Goal: Task Accomplishment & Management: Complete application form

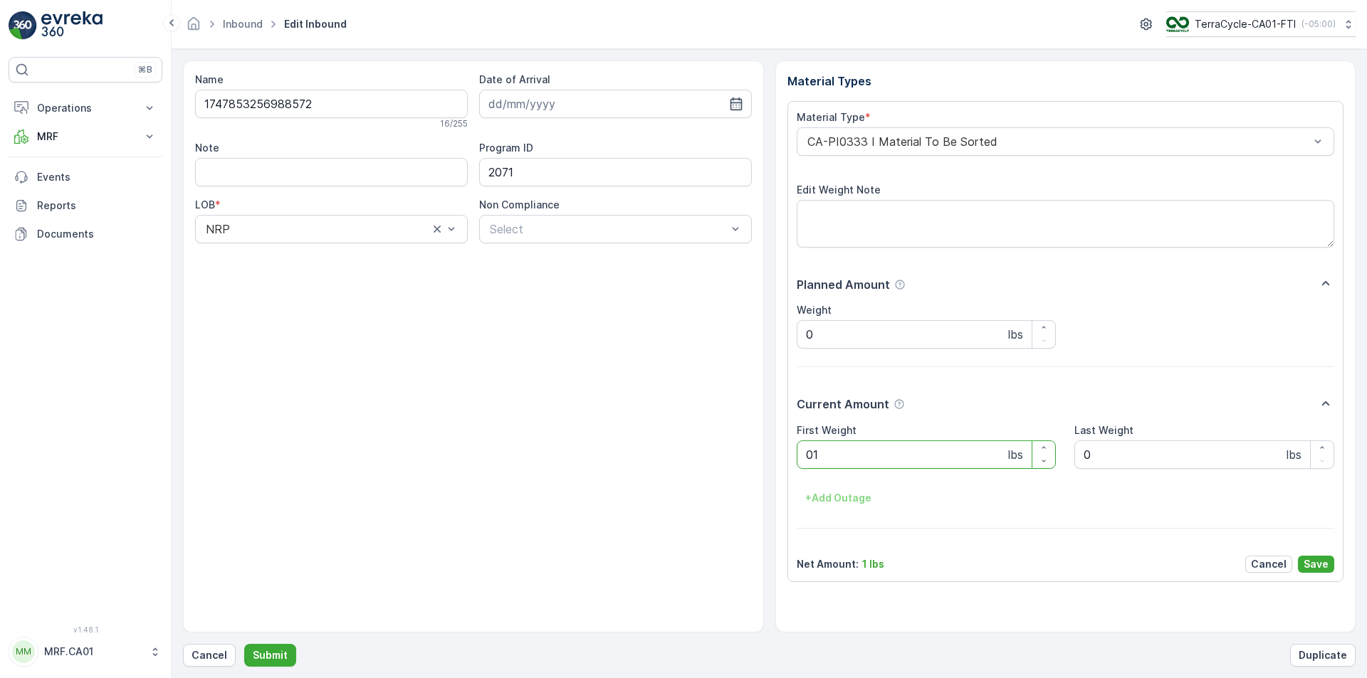
type Weight "018"
click at [244, 644] on button "Submit" at bounding box center [270, 655] width 52 height 23
type Weight "019"
click at [244, 644] on button "Submit" at bounding box center [270, 655] width 52 height 23
type Weight "017"
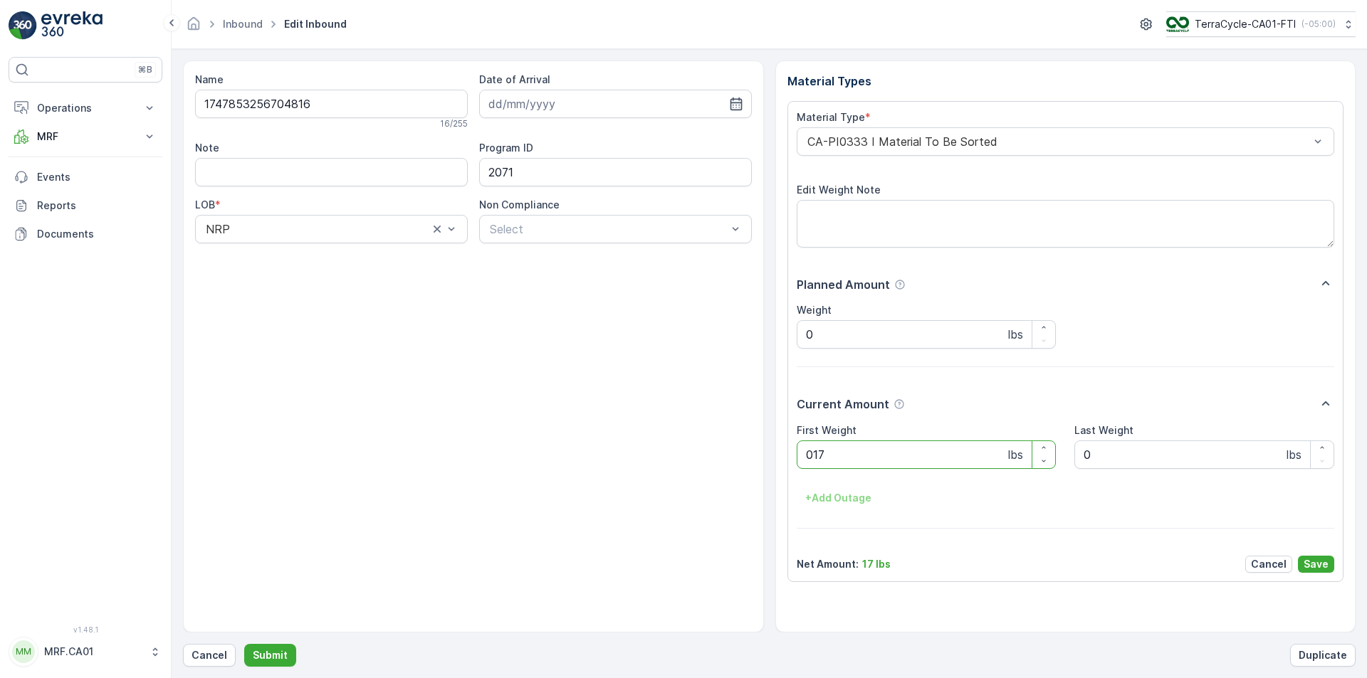
click at [244, 644] on button "Submit" at bounding box center [270, 655] width 52 height 23
type Weight "015"
click at [244, 644] on button "Submit" at bounding box center [270, 655] width 52 height 23
type Weight "013"
click at [244, 644] on button "Submit" at bounding box center [270, 655] width 52 height 23
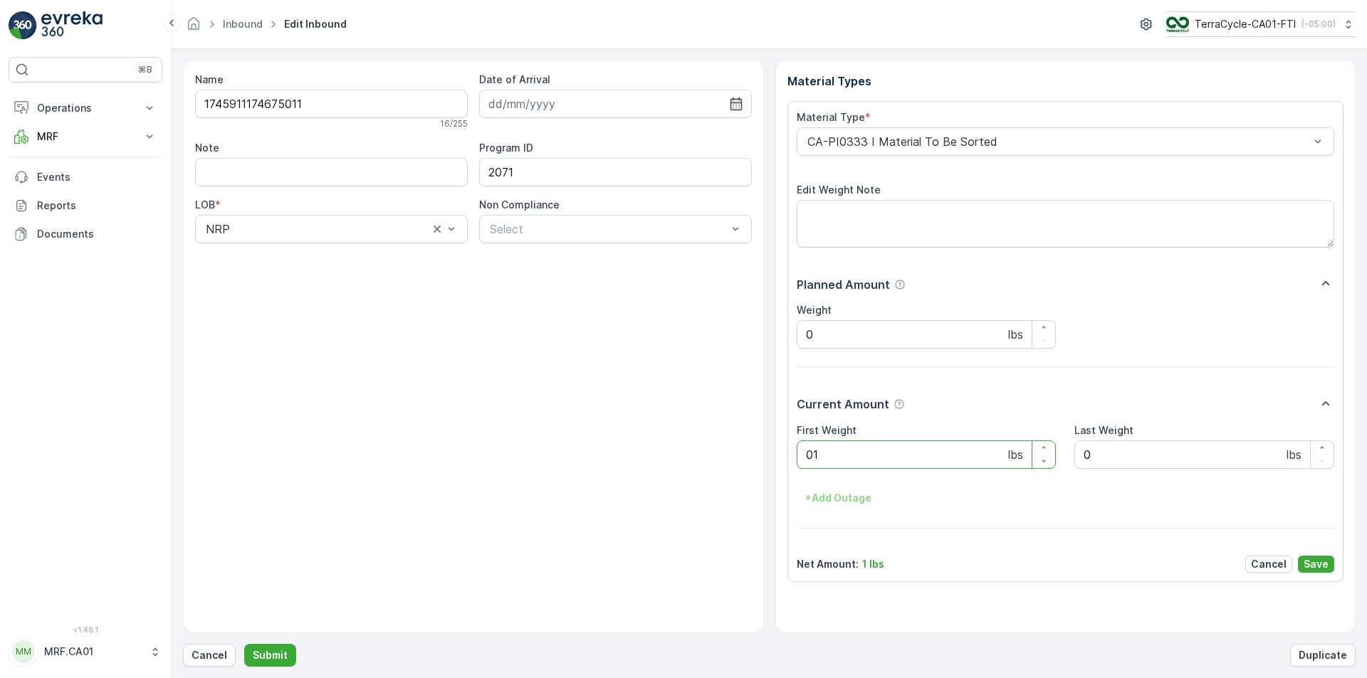
type Weight "013"
click at [244, 644] on button "Submit" at bounding box center [270, 655] width 52 height 23
type Weight "014"
click at [244, 644] on button "Submit" at bounding box center [270, 655] width 52 height 23
type Weight "014"
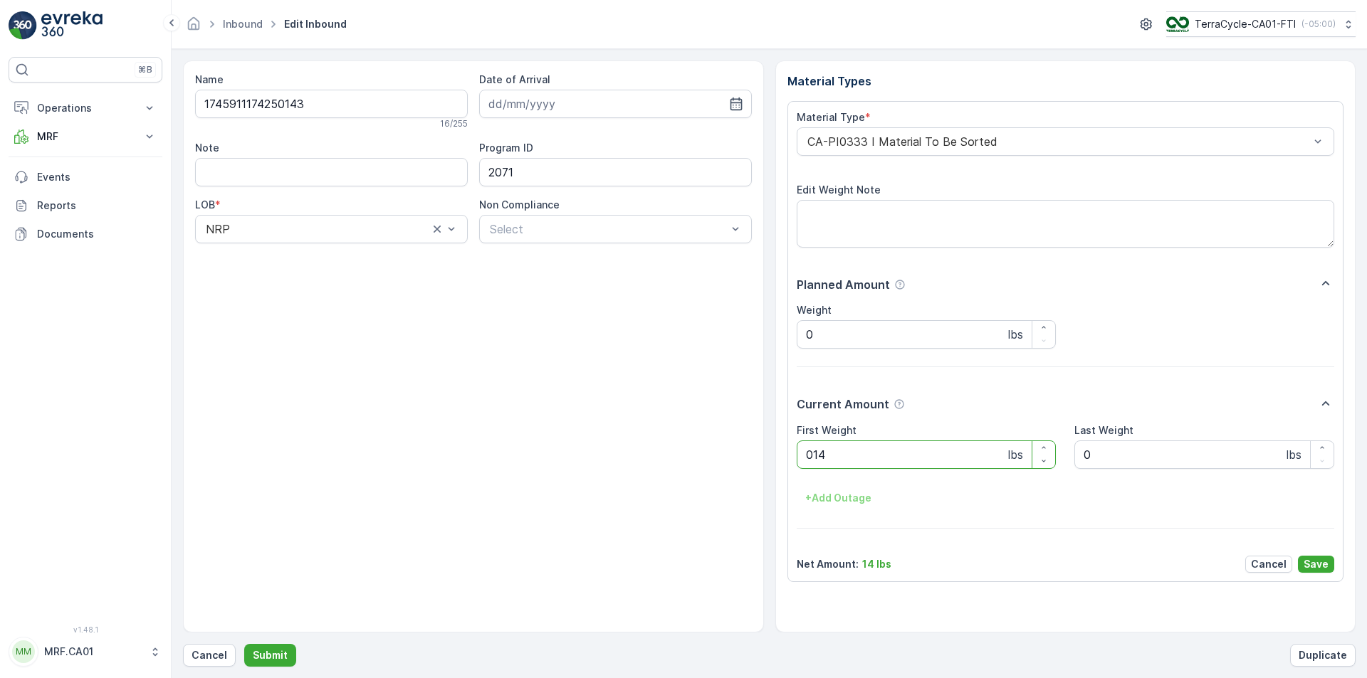
click at [244, 644] on button "Submit" at bounding box center [270, 655] width 52 height 23
type Weight "021"
click at [244, 644] on button "Submit" at bounding box center [270, 655] width 52 height 23
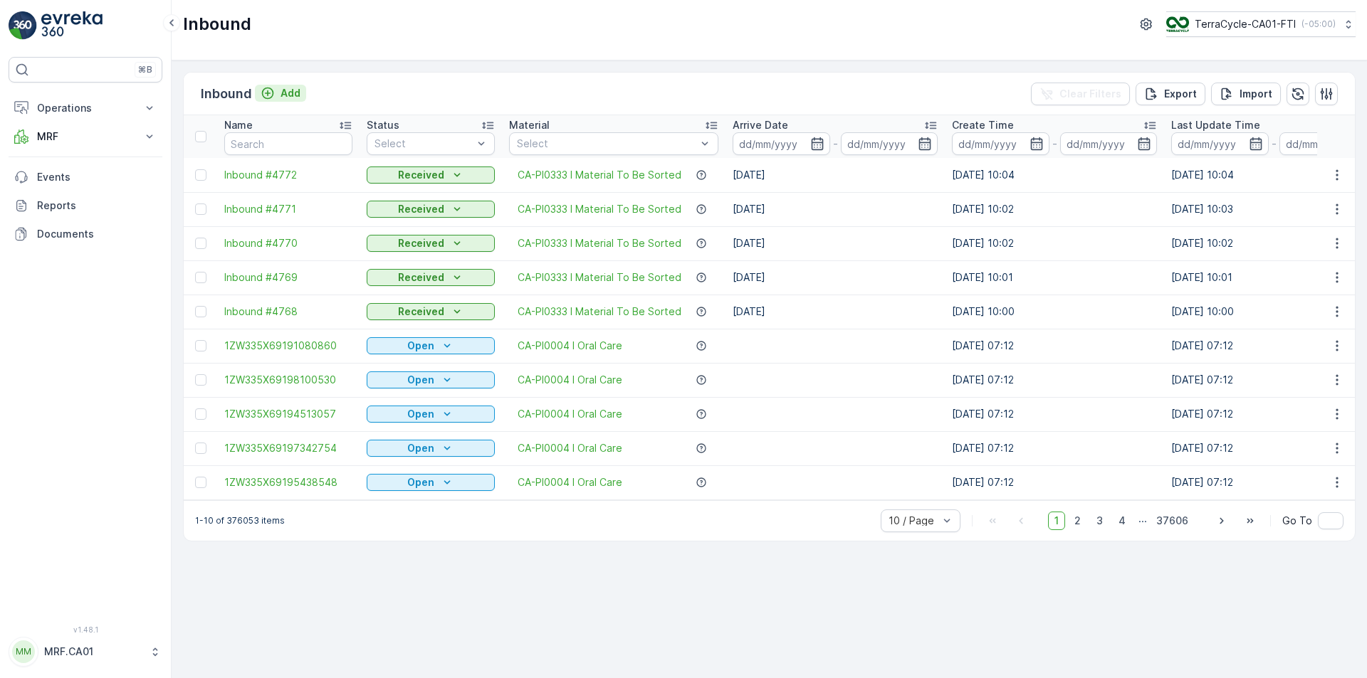
click at [278, 97] on div "Add" at bounding box center [280, 93] width 40 height 14
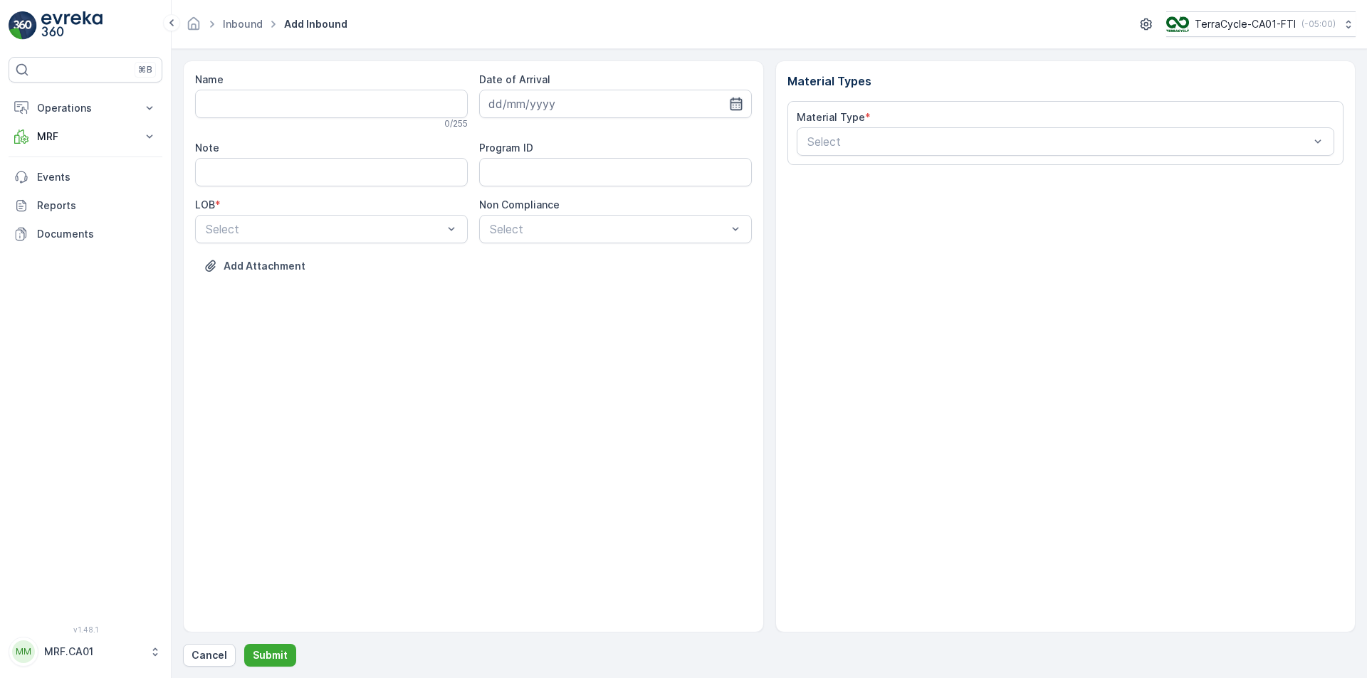
click at [737, 105] on icon "button" at bounding box center [736, 104] width 14 height 14
click at [556, 279] on div "19" at bounding box center [554, 279] width 23 height 23
type input "19.08.2025"
click at [350, 173] on input "Note" at bounding box center [331, 172] width 273 height 28
type input "PUROLATOR"
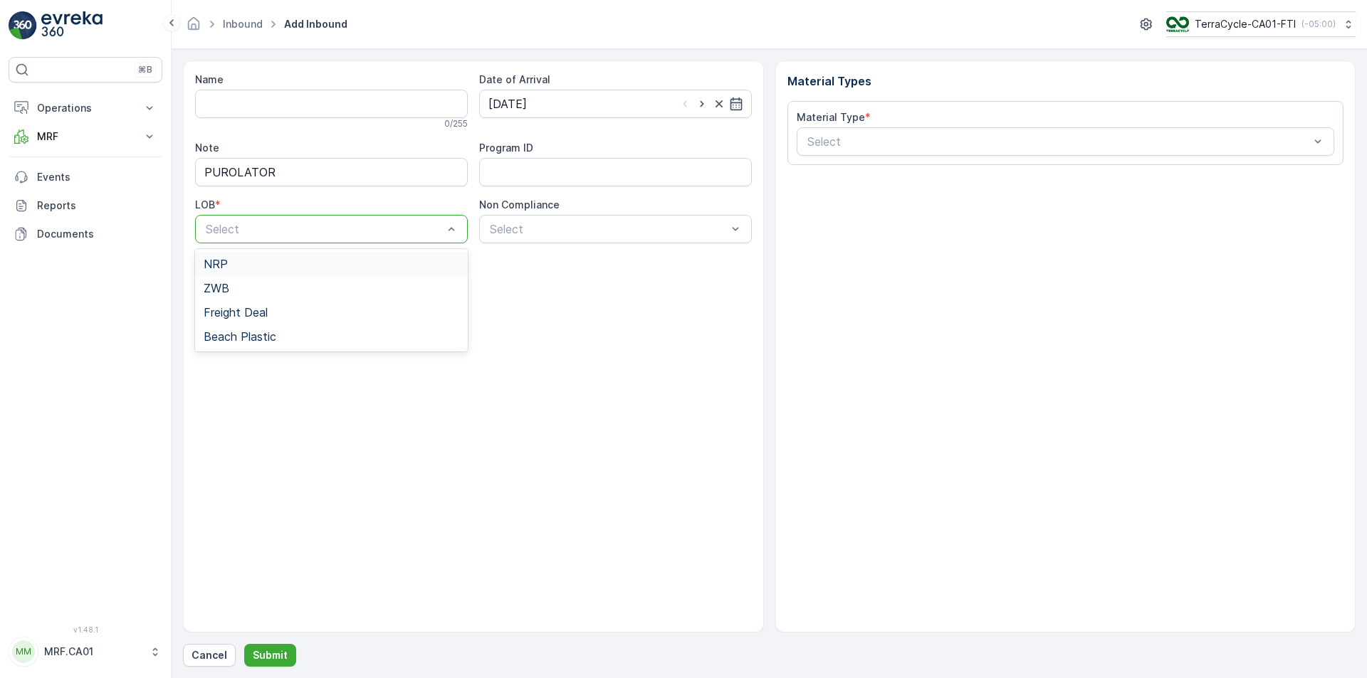
click at [435, 231] on div at bounding box center [324, 229] width 240 height 13
click at [362, 265] on div "NRP" at bounding box center [332, 264] width 256 height 13
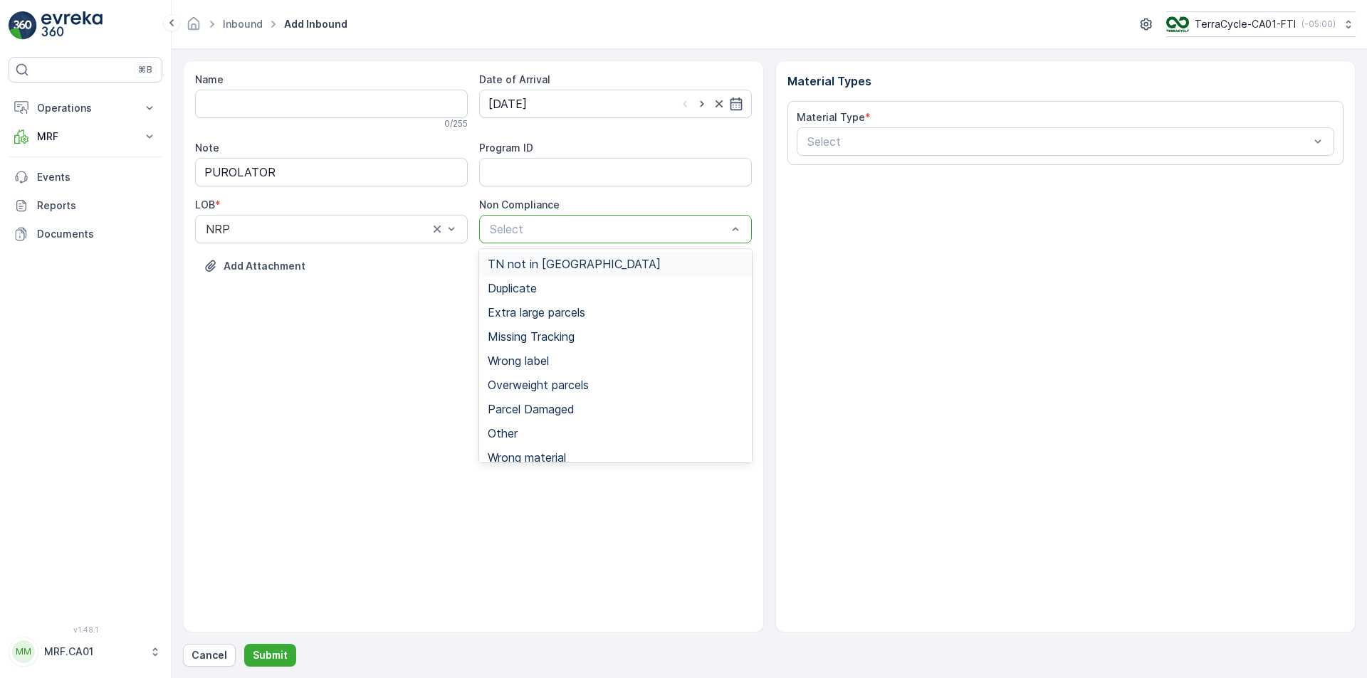
click at [582, 263] on div "TN not in [GEOGRAPHIC_DATA]" at bounding box center [616, 264] width 256 height 13
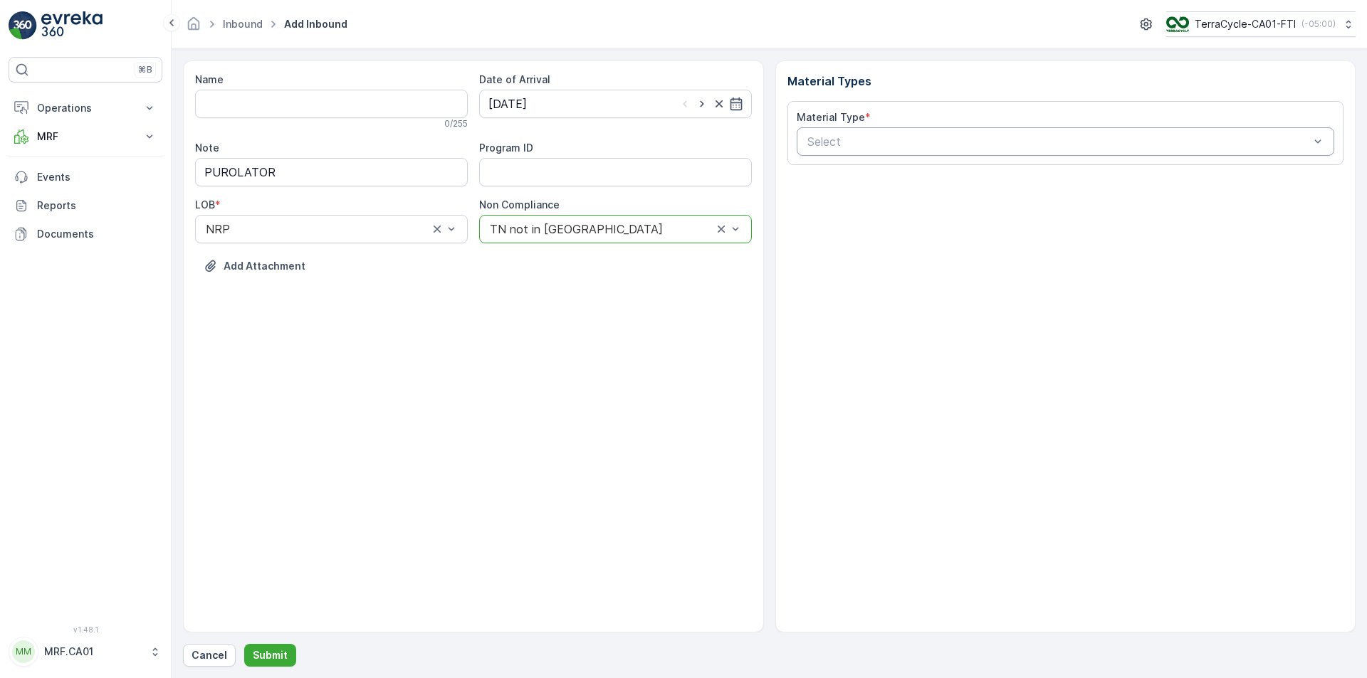
click at [885, 132] on div "Select" at bounding box center [1065, 141] width 538 height 28
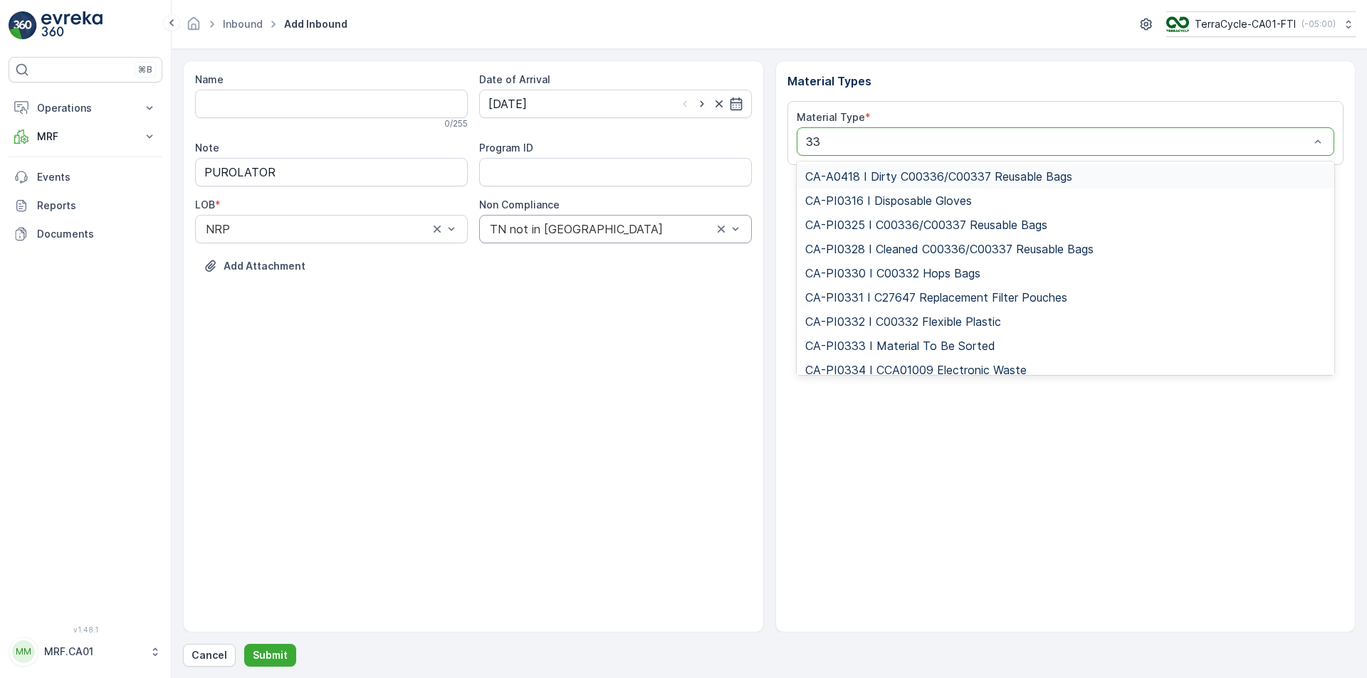
type input "333"
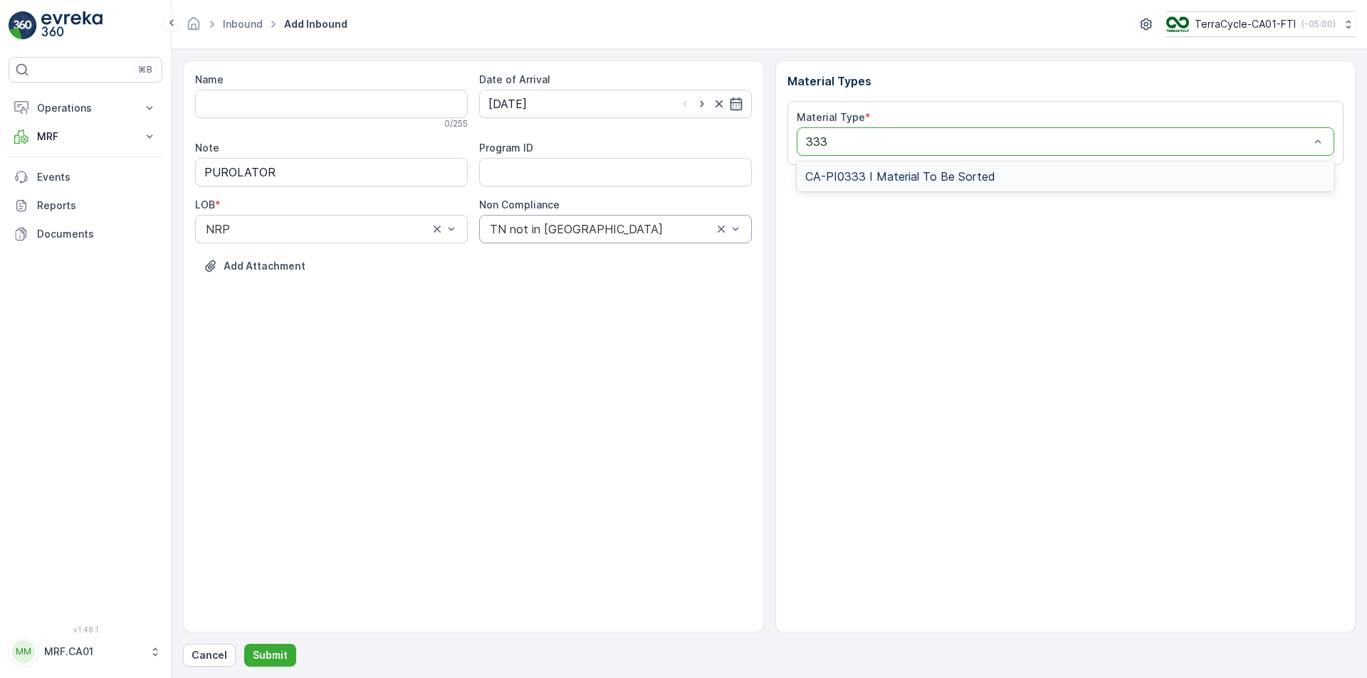
click at [900, 177] on span "CA-PI0333 I Material To Be Sorted" at bounding box center [900, 176] width 190 height 13
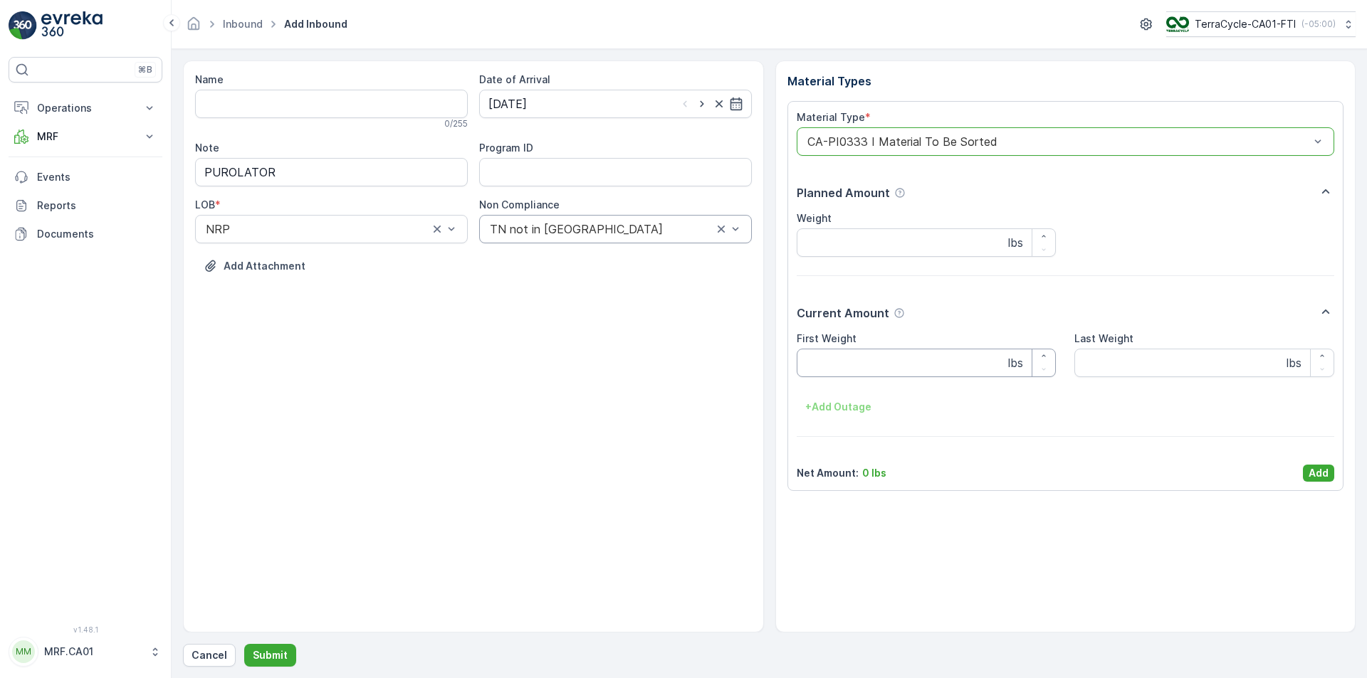
click at [896, 357] on Weight "First Weight" at bounding box center [926, 363] width 260 height 28
type Weight "30"
click at [1315, 469] on p "Add" at bounding box center [1318, 473] width 20 height 14
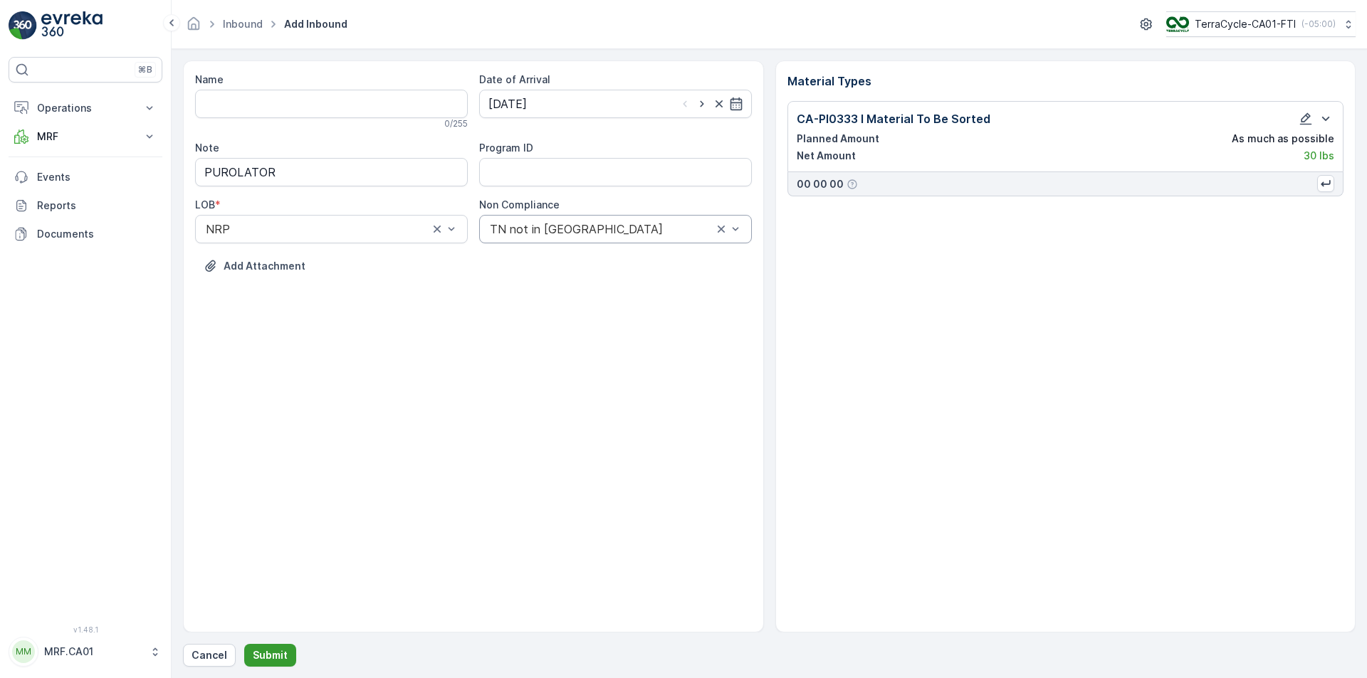
click at [283, 656] on p "Submit" at bounding box center [270, 655] width 35 height 14
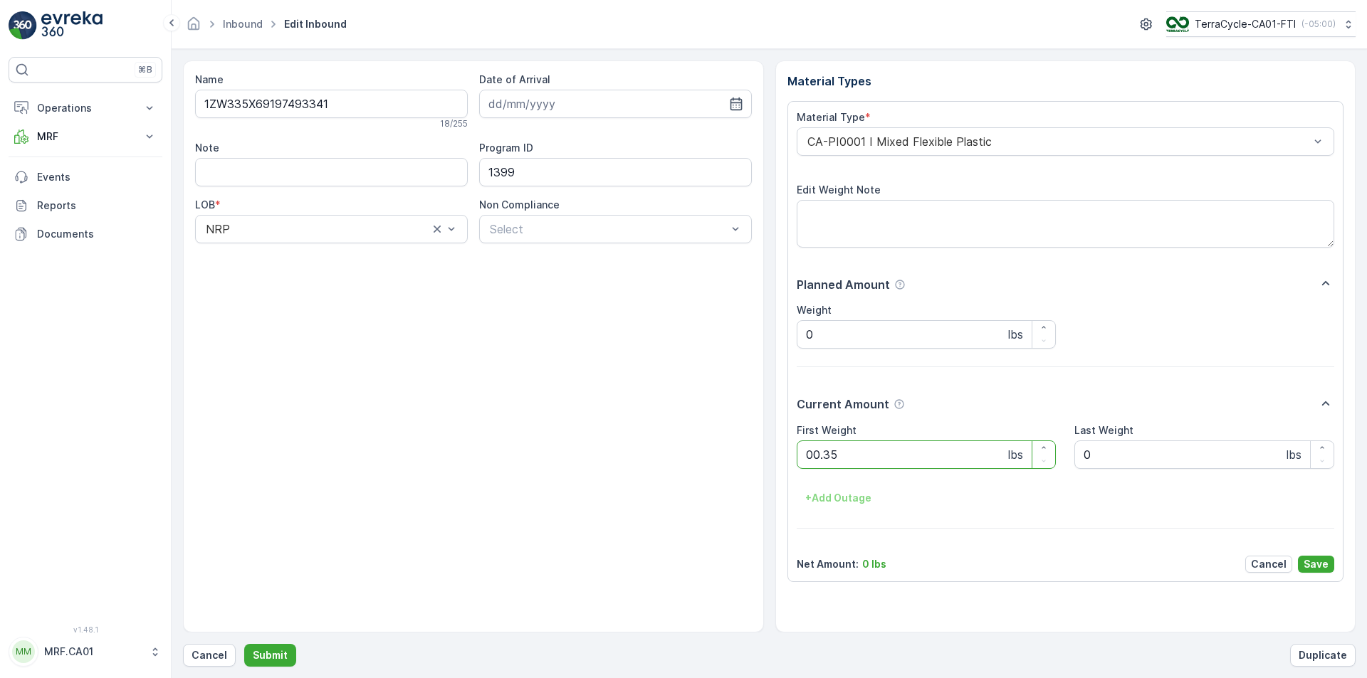
click at [244, 644] on button "Submit" at bounding box center [270, 655] width 52 height 23
click at [891, 140] on div at bounding box center [1058, 141] width 505 height 13
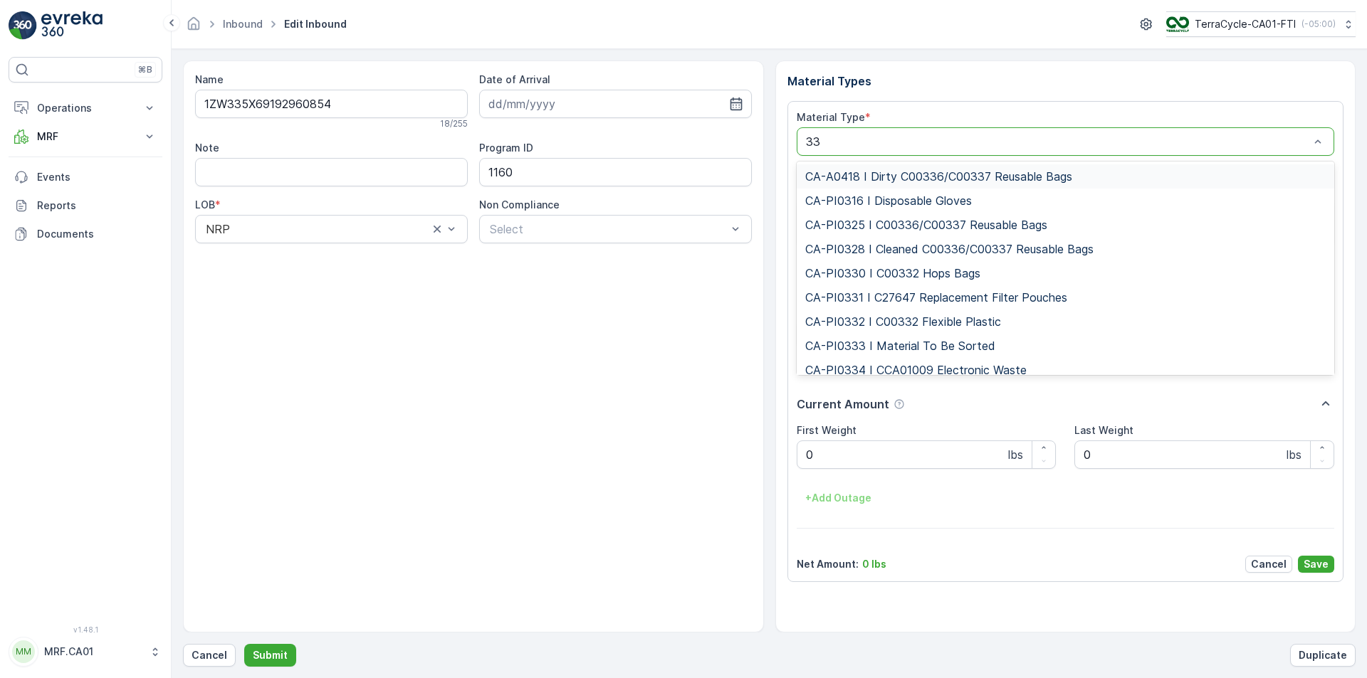
type input "333"
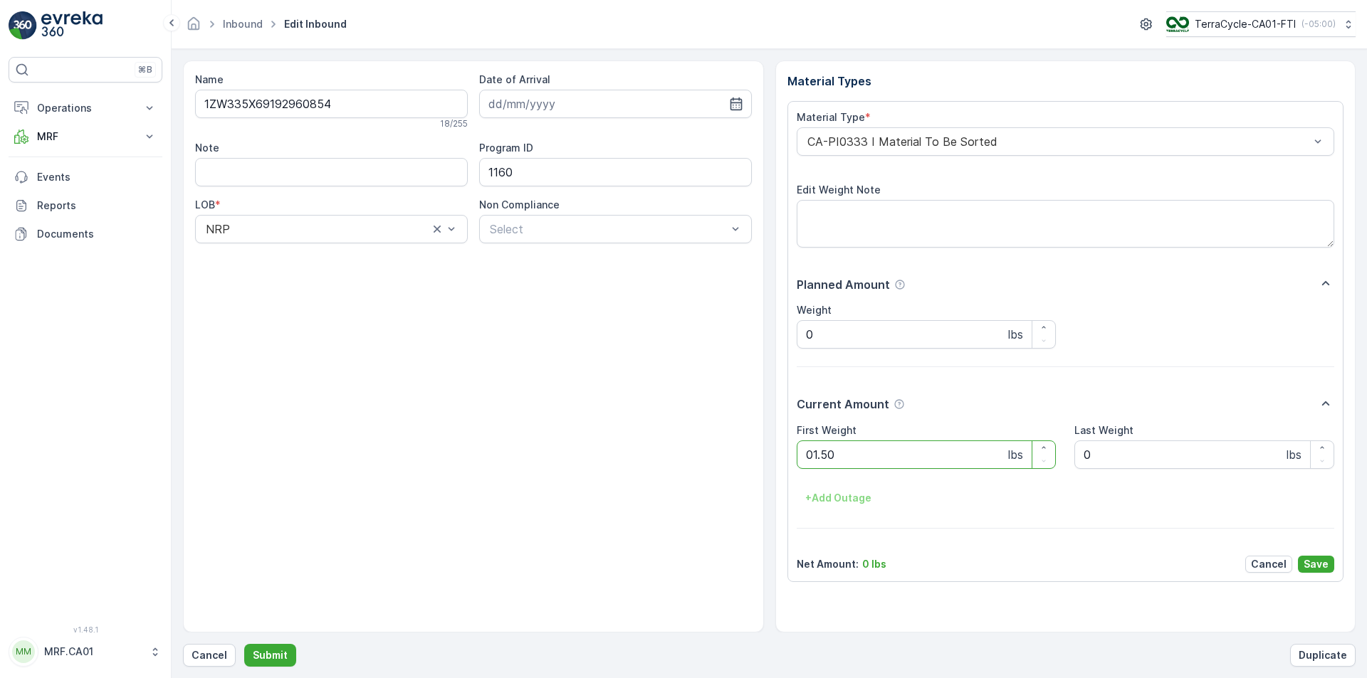
click at [244, 644] on button "Submit" at bounding box center [270, 655] width 52 height 23
click at [979, 142] on div at bounding box center [1058, 141] width 505 height 13
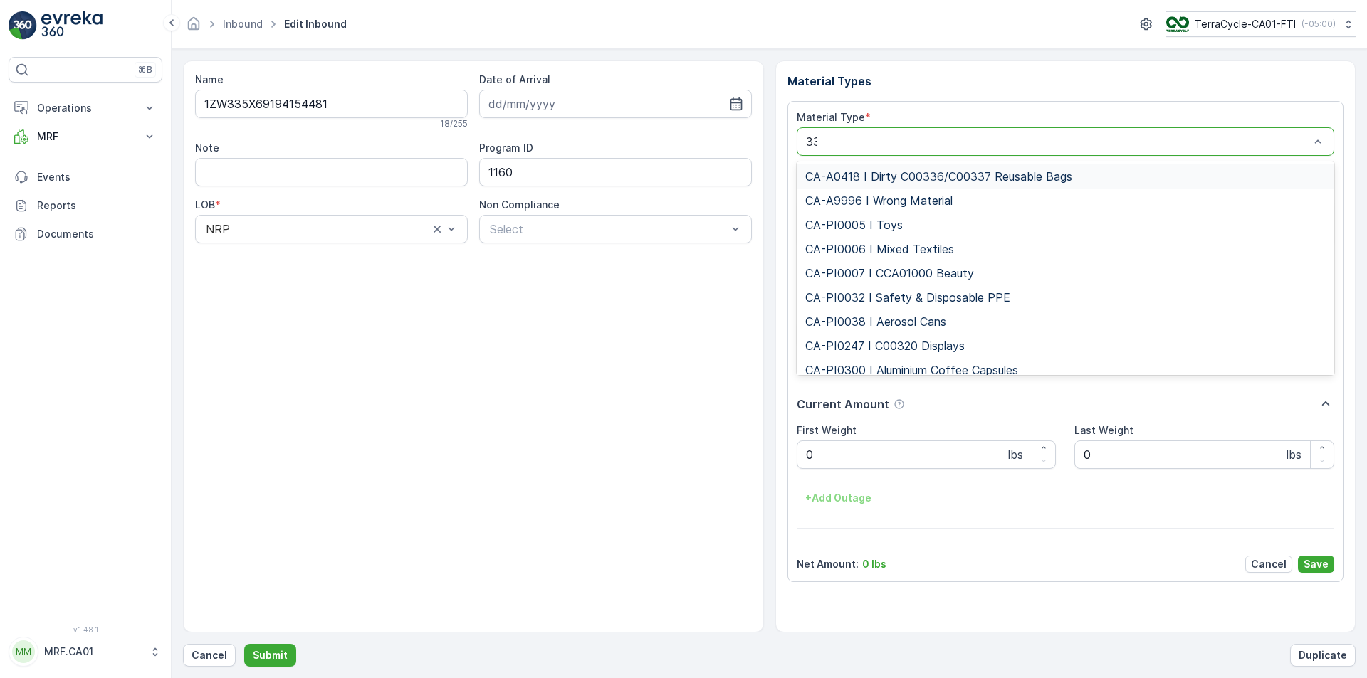
type input "333"
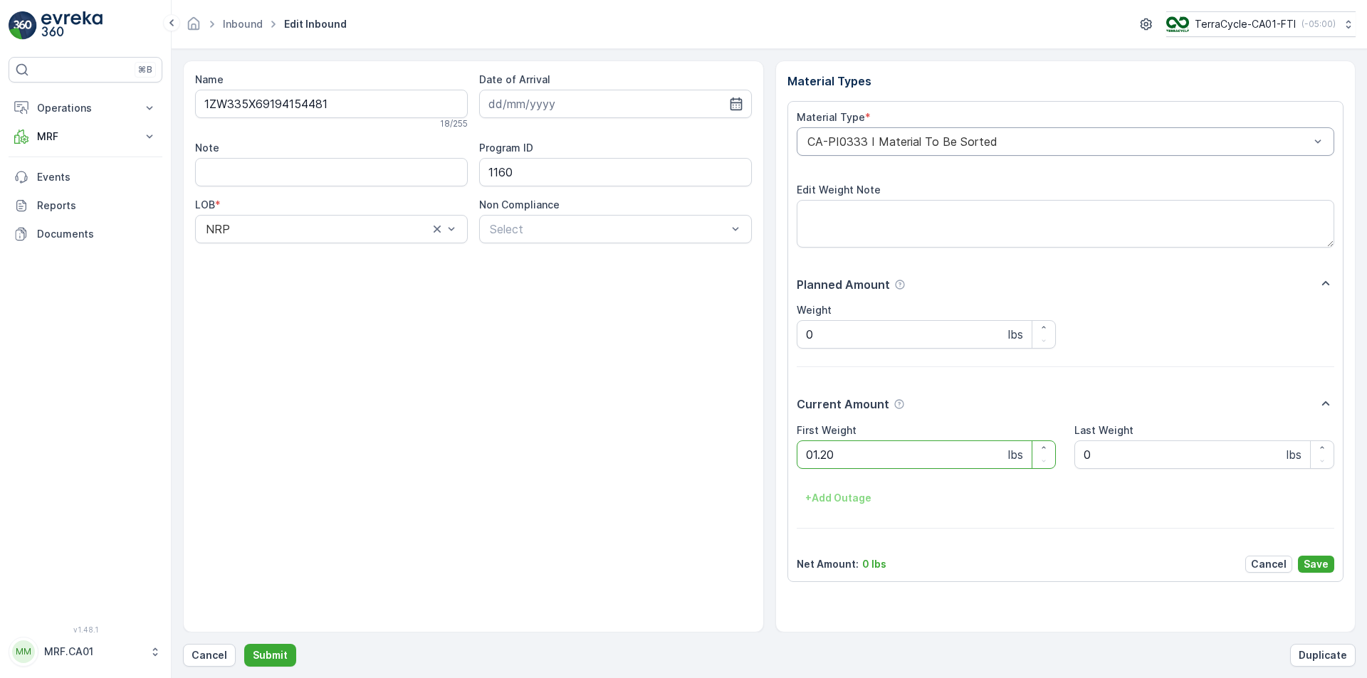
click at [244, 644] on button "Submit" at bounding box center [270, 655] width 52 height 23
click at [1018, 156] on Type "CA-PI0312 I Decanted Flexible Plastic" at bounding box center [1065, 141] width 538 height 28
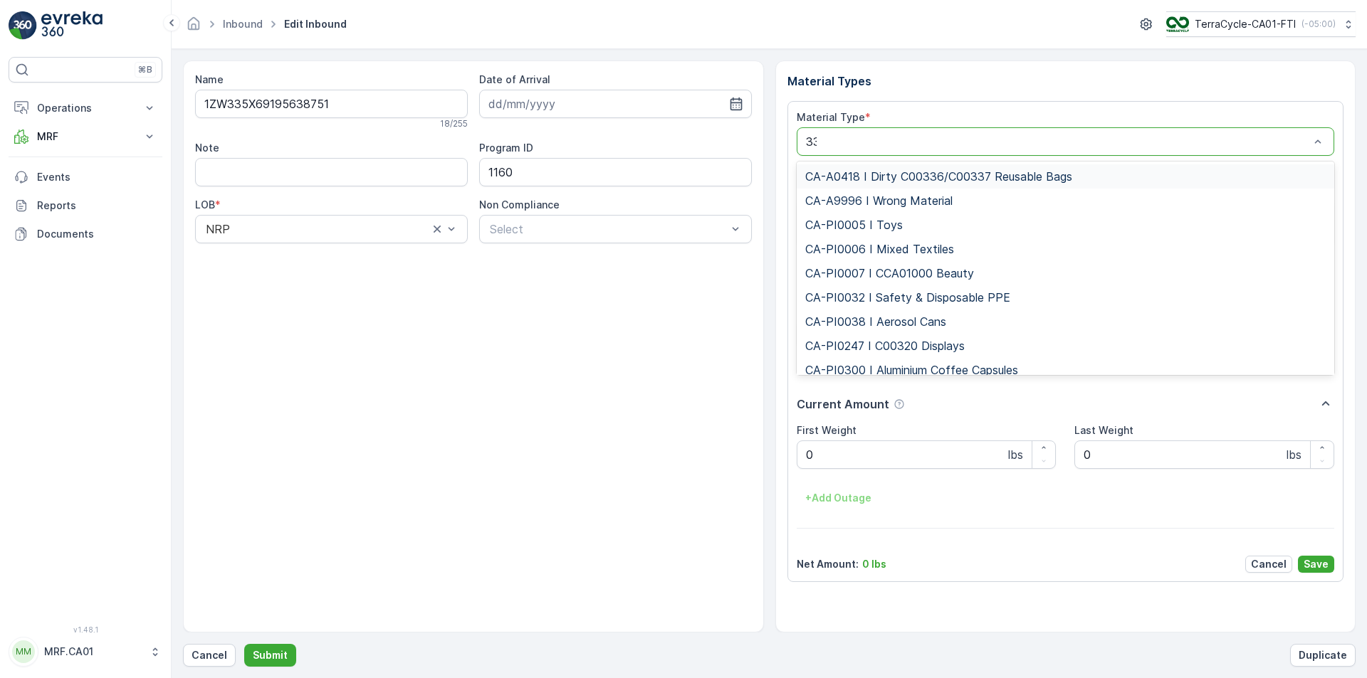
type input "333"
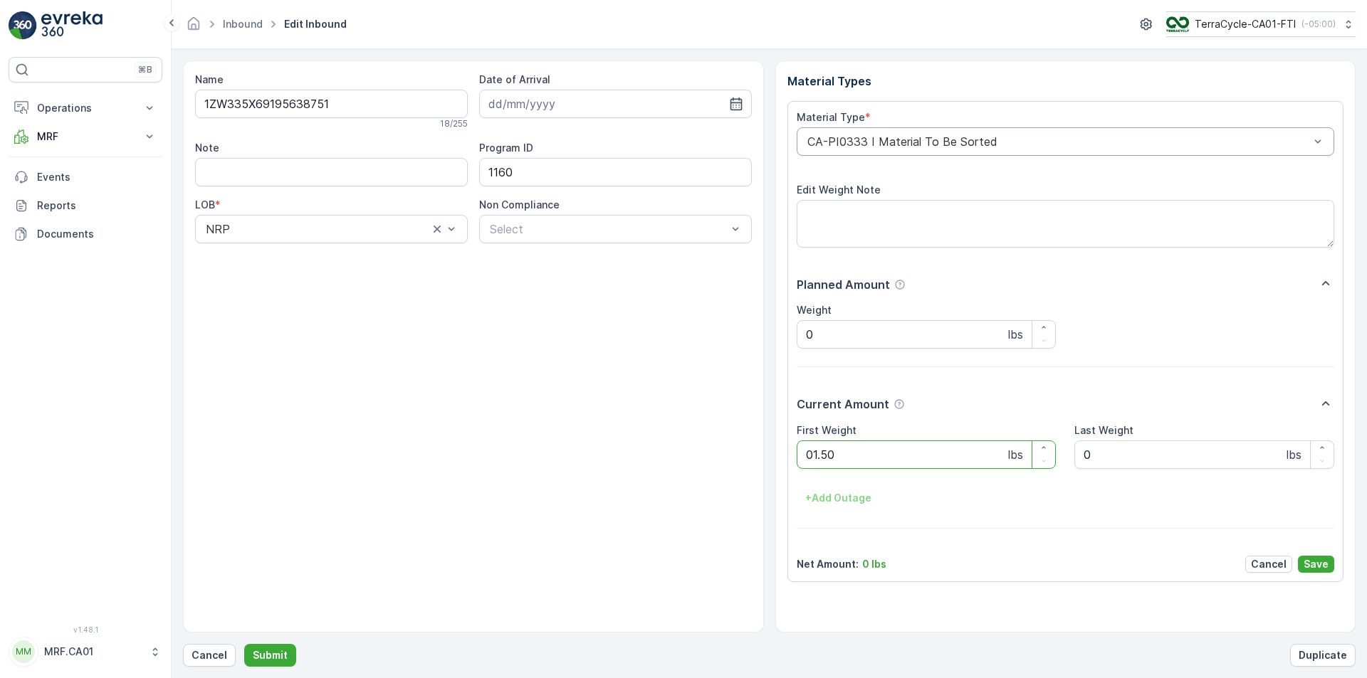
click at [244, 644] on button "Submit" at bounding box center [270, 655] width 52 height 23
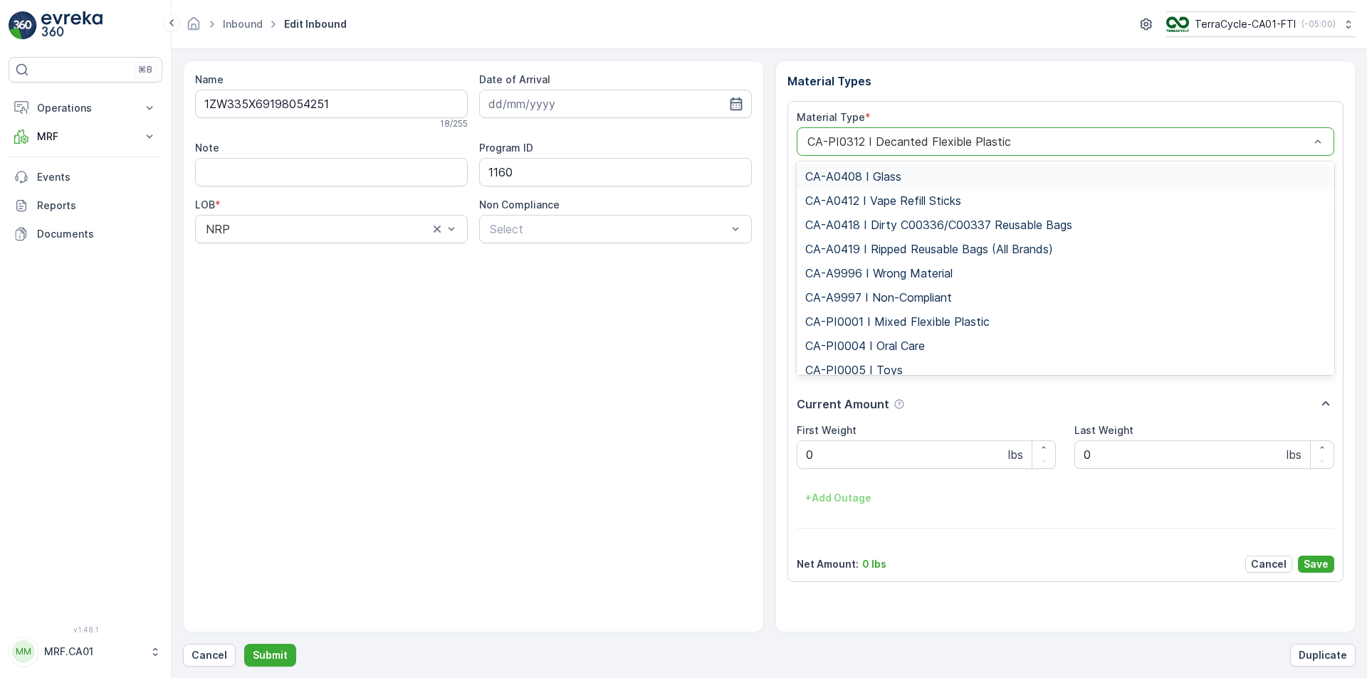
click at [1006, 145] on div at bounding box center [1058, 141] width 505 height 13
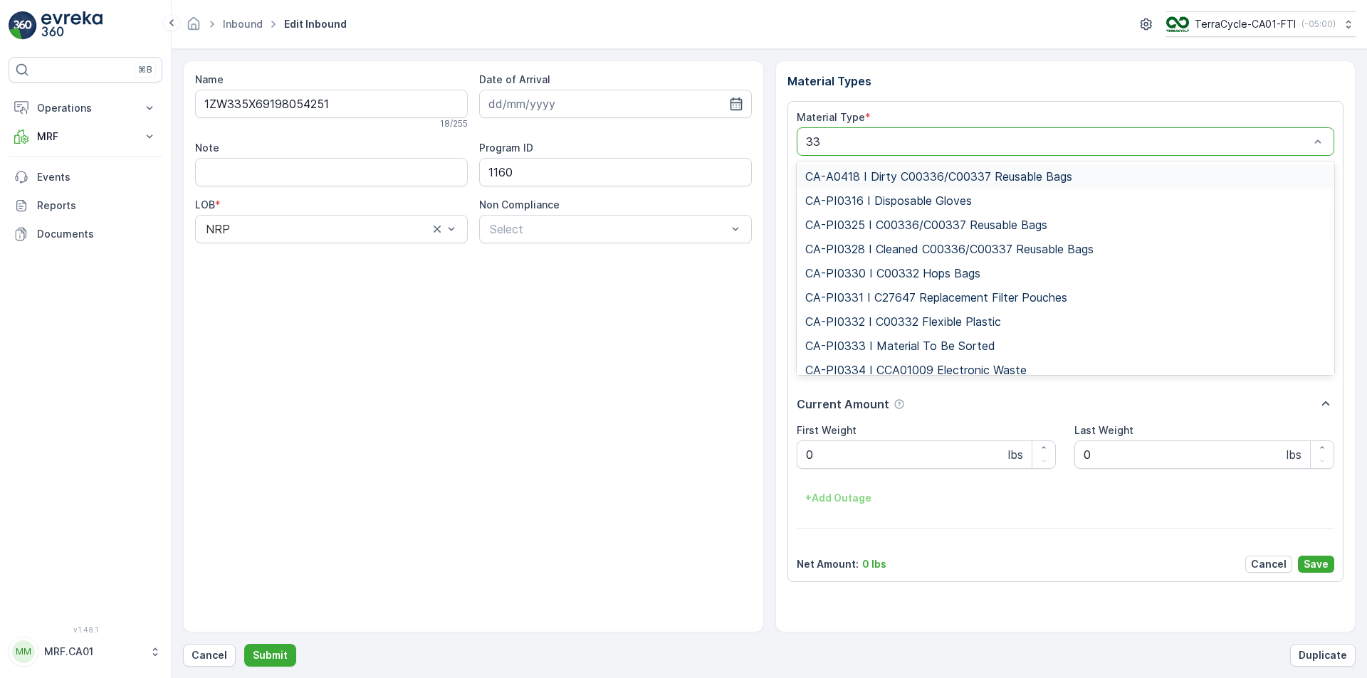
type input "333"
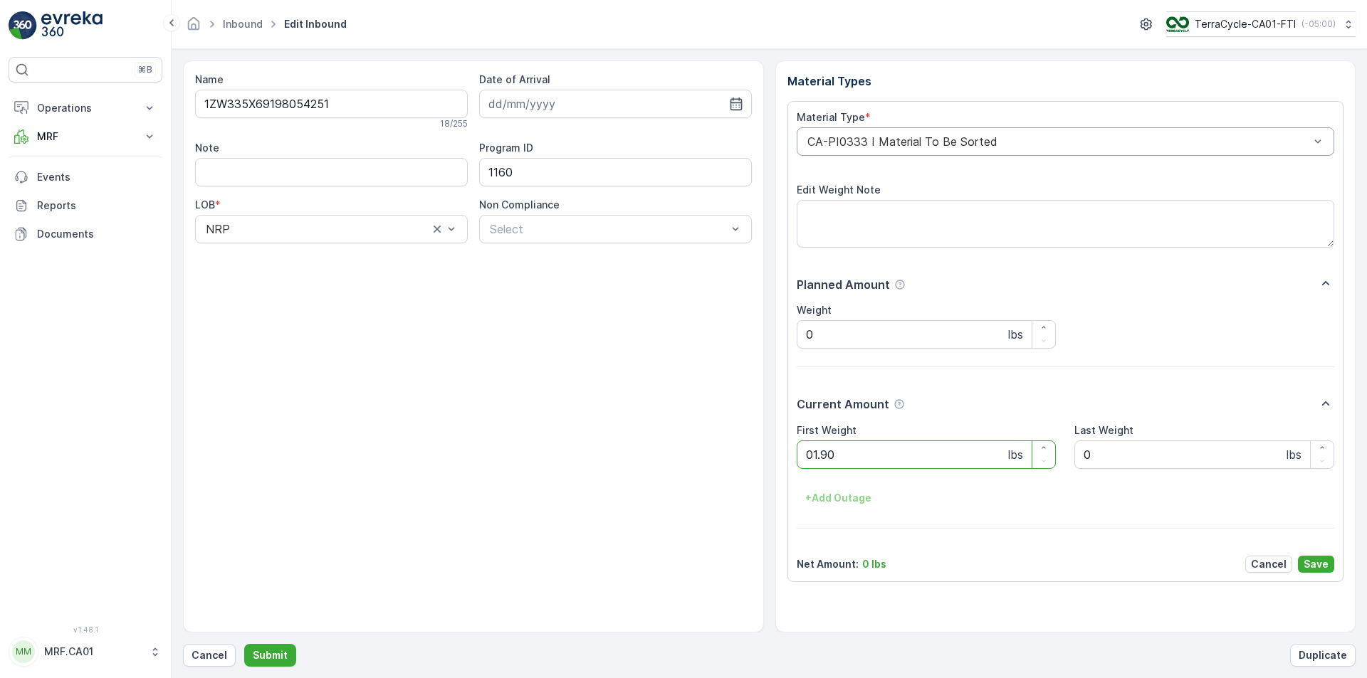
click at [244, 644] on button "Submit" at bounding box center [270, 655] width 52 height 23
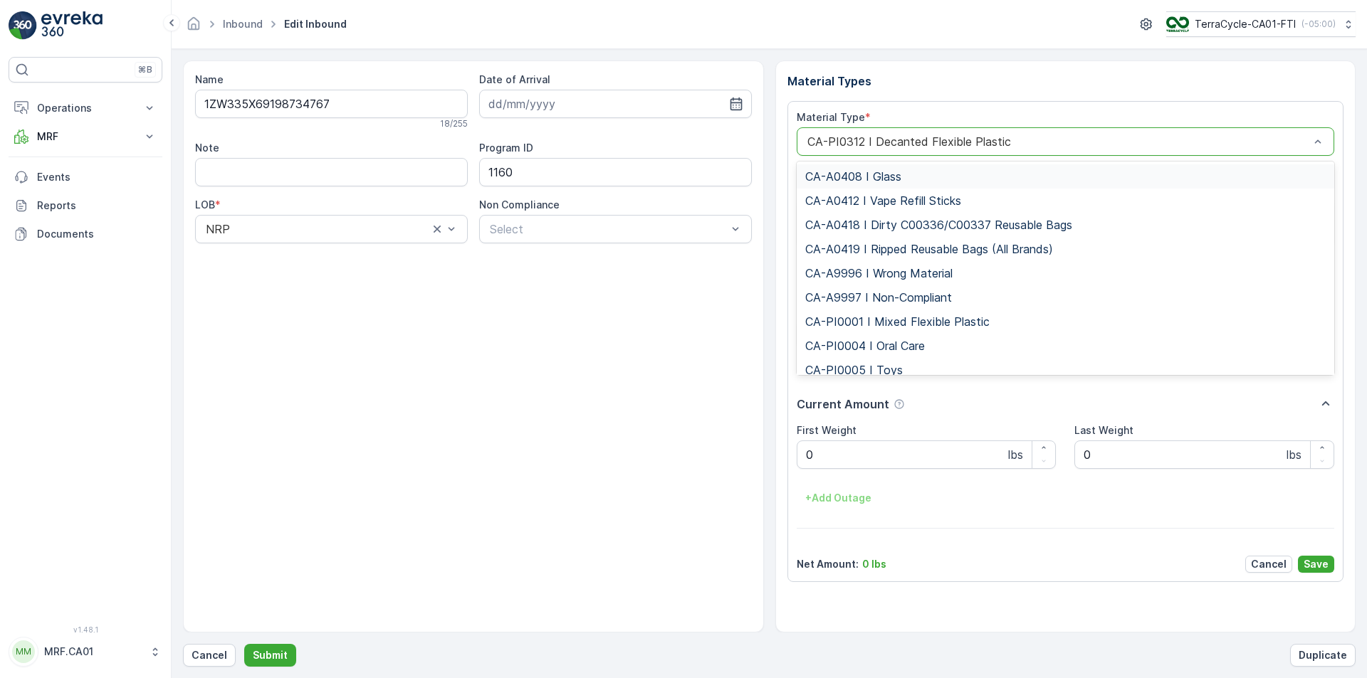
click at [1006, 145] on div at bounding box center [1058, 141] width 505 height 13
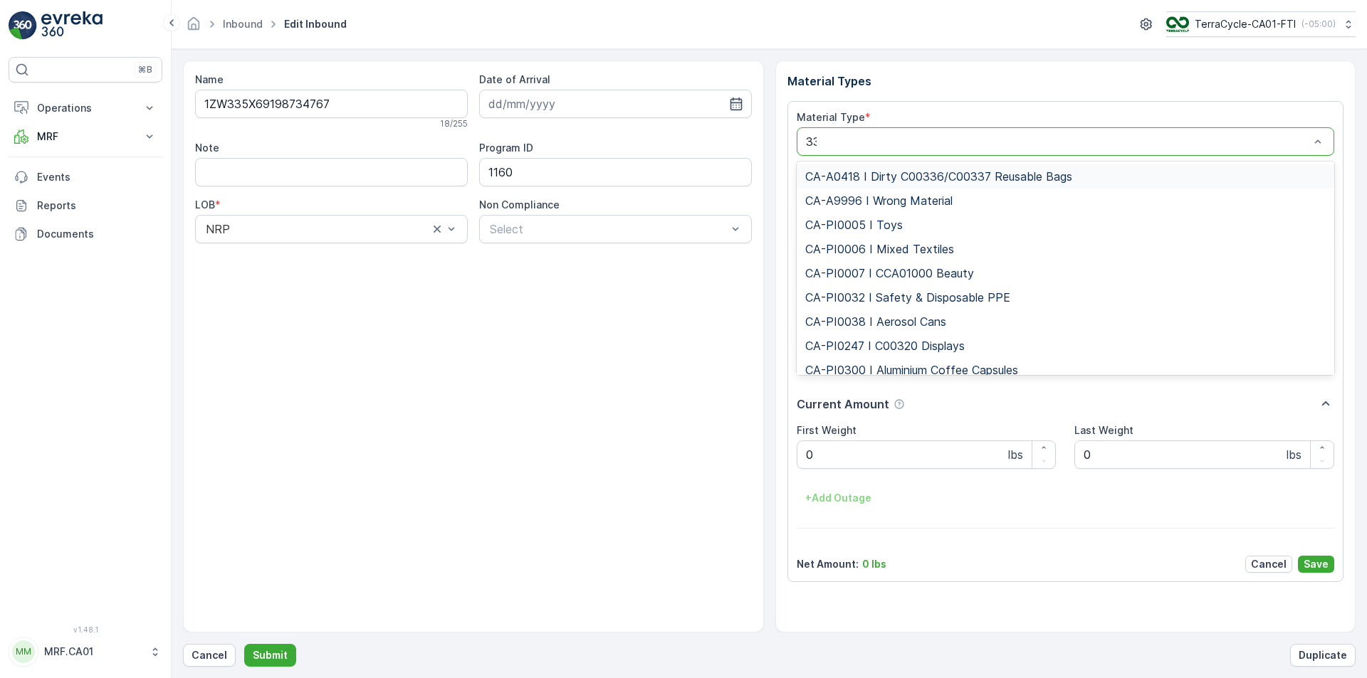
type input "333"
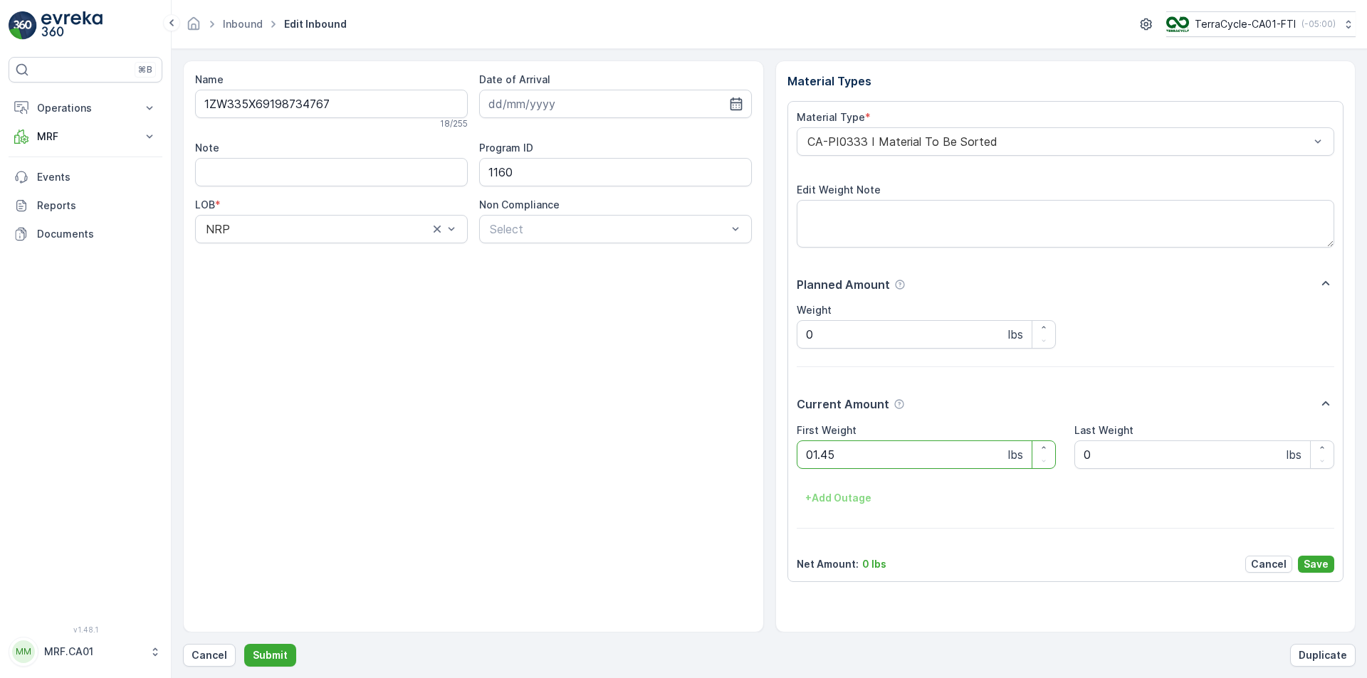
click at [244, 644] on button "Submit" at bounding box center [270, 655] width 52 height 23
click at [1007, 147] on div at bounding box center [1058, 141] width 505 height 13
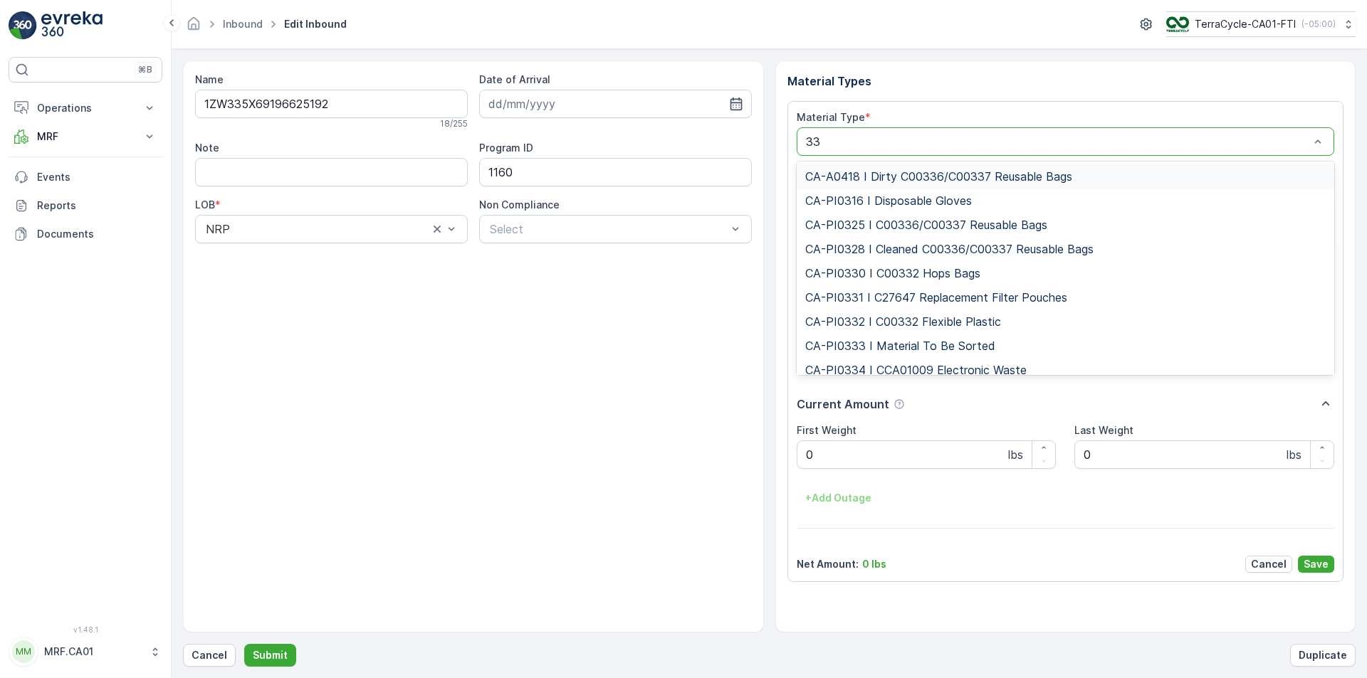
type input "333"
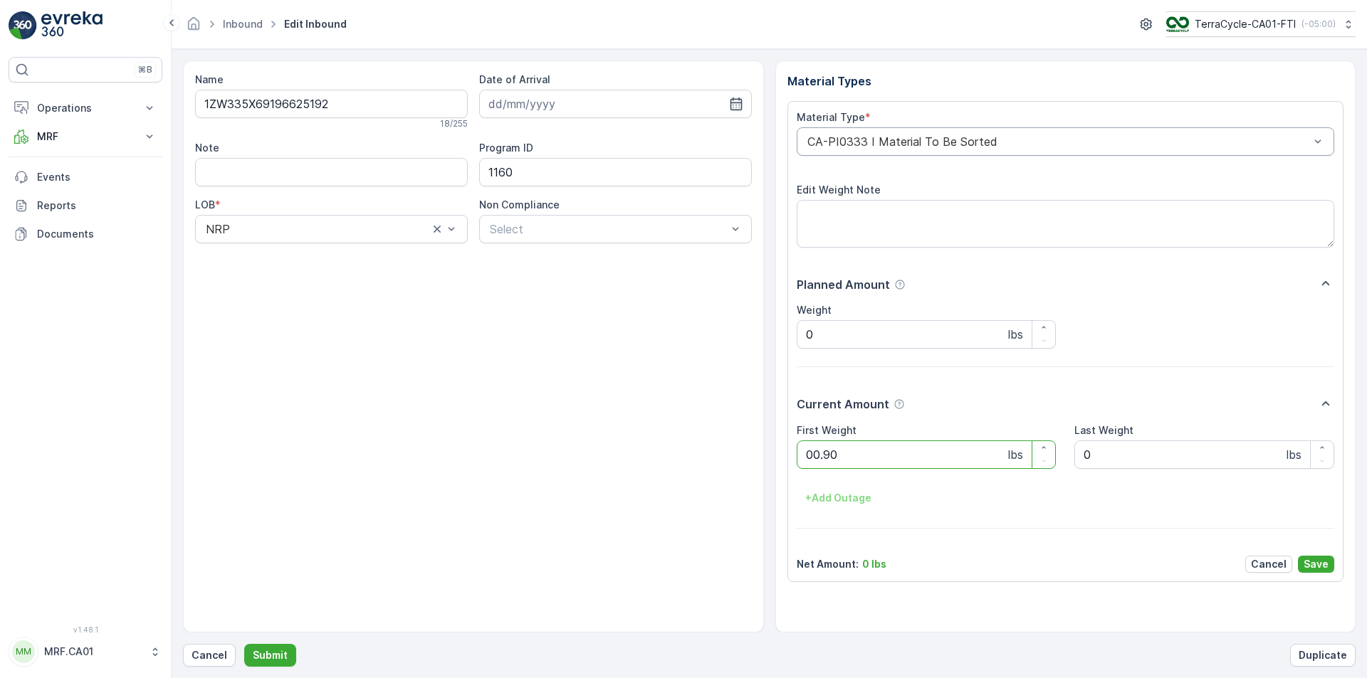
click at [244, 644] on button "Submit" at bounding box center [270, 655] width 52 height 23
click at [1014, 149] on div "CA-PI0045 I Mixed Razors" at bounding box center [1065, 141] width 538 height 28
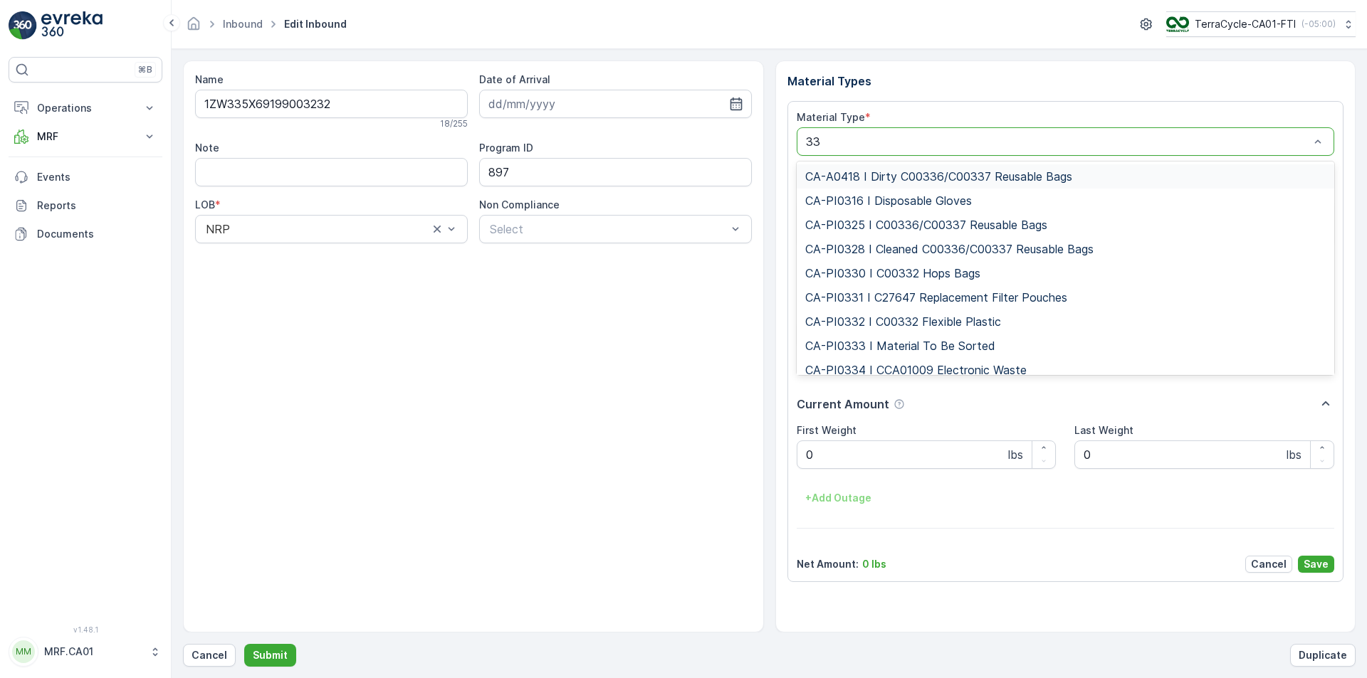
type input "333"
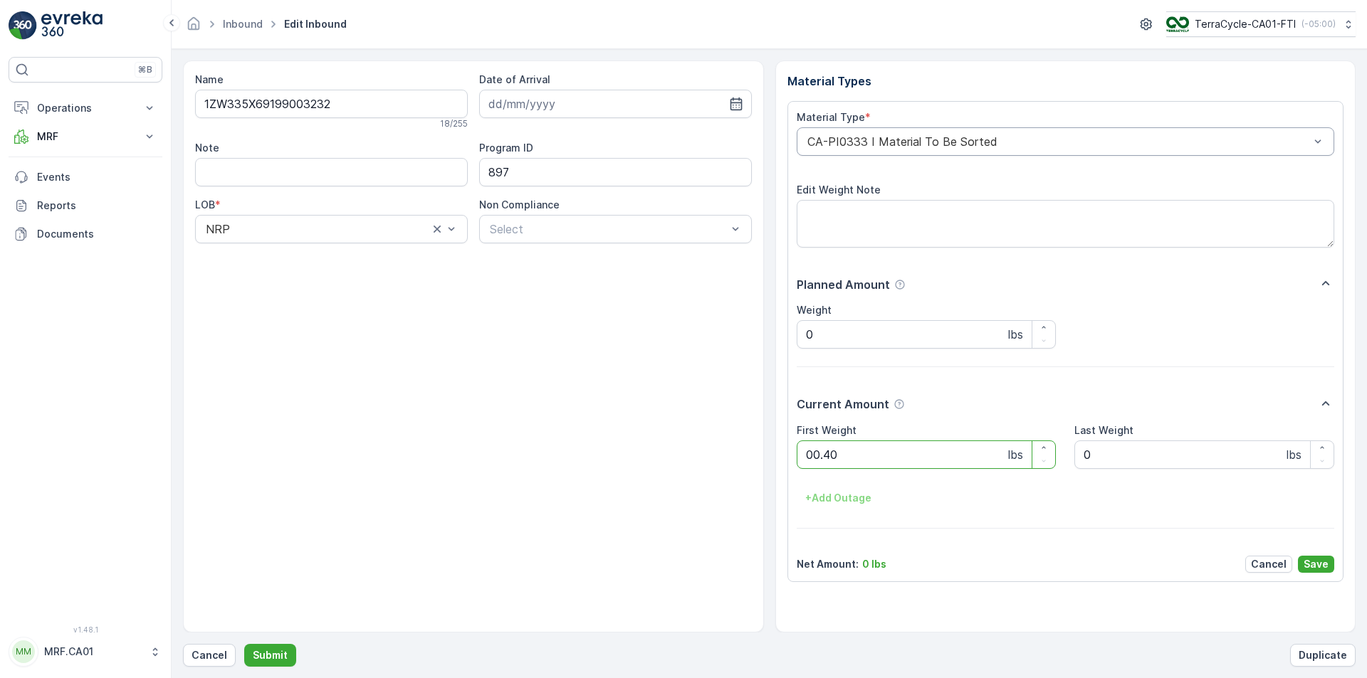
click at [244, 644] on button "Submit" at bounding box center [270, 655] width 52 height 23
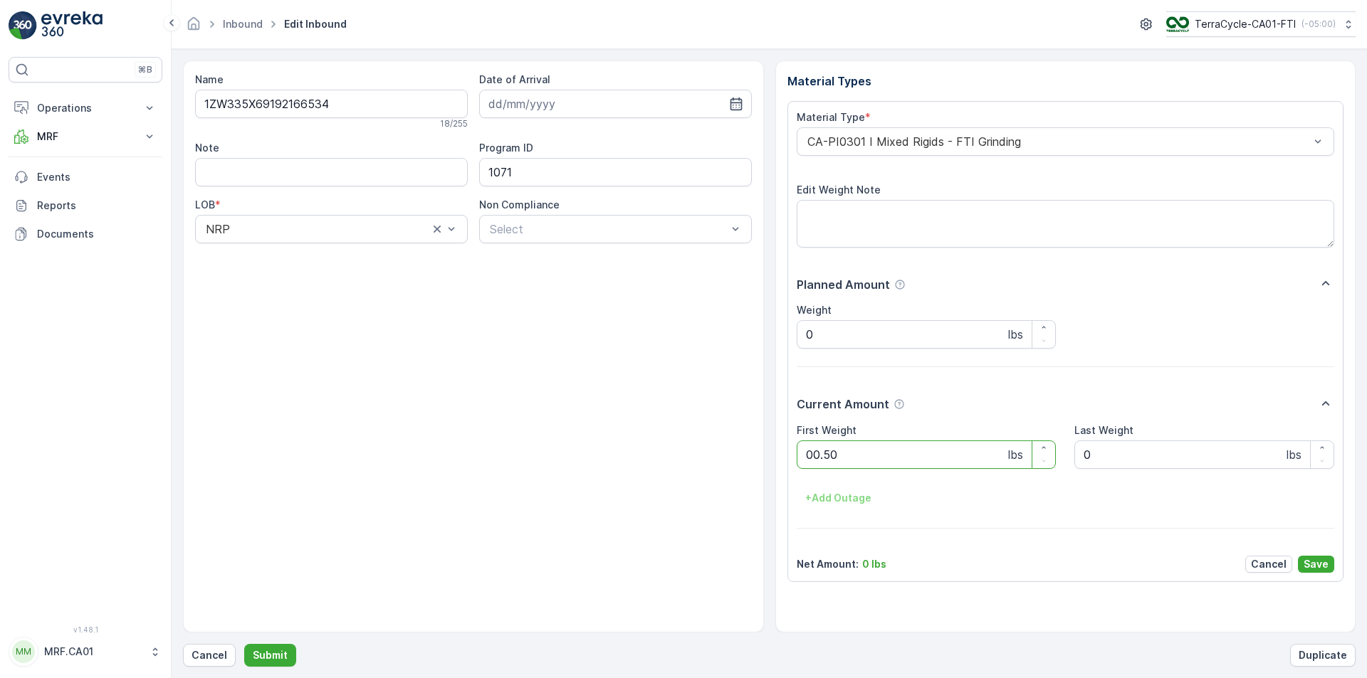
click at [244, 644] on button "Submit" at bounding box center [270, 655] width 52 height 23
click at [1014, 149] on div "CA-PI0004 I Oral Care" at bounding box center [1065, 141] width 538 height 28
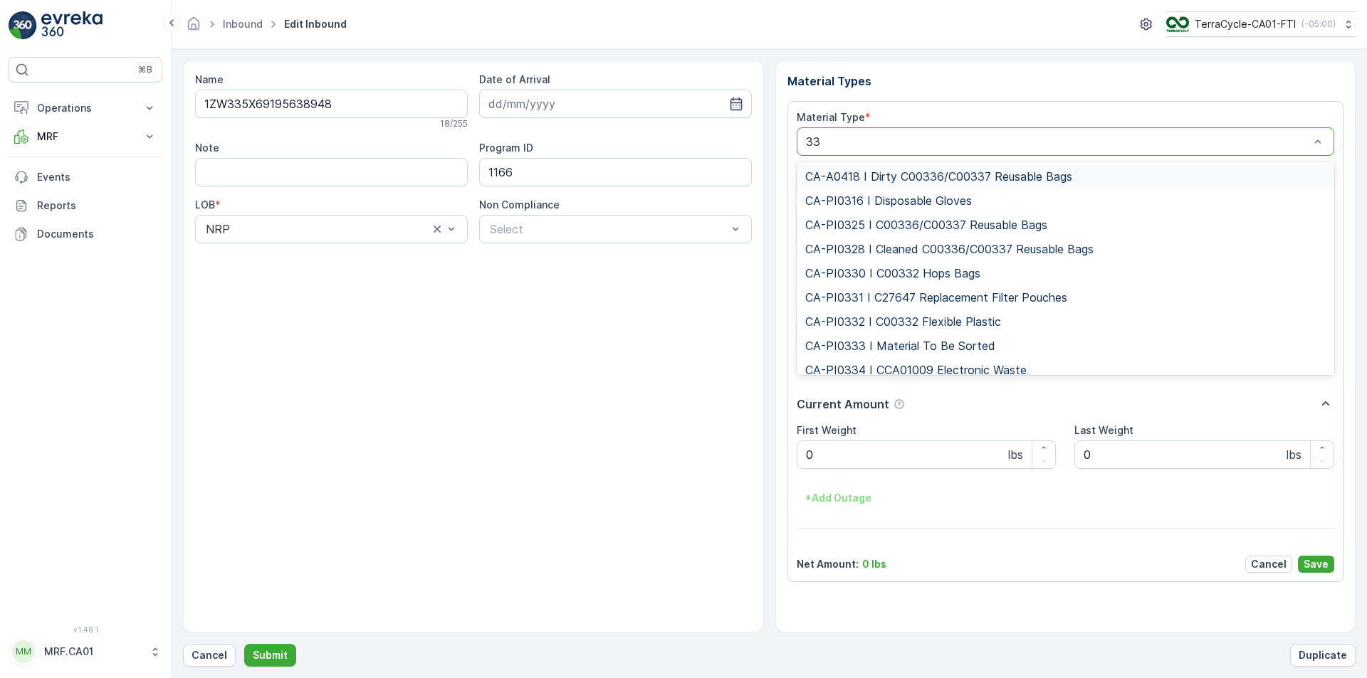
type input "333"
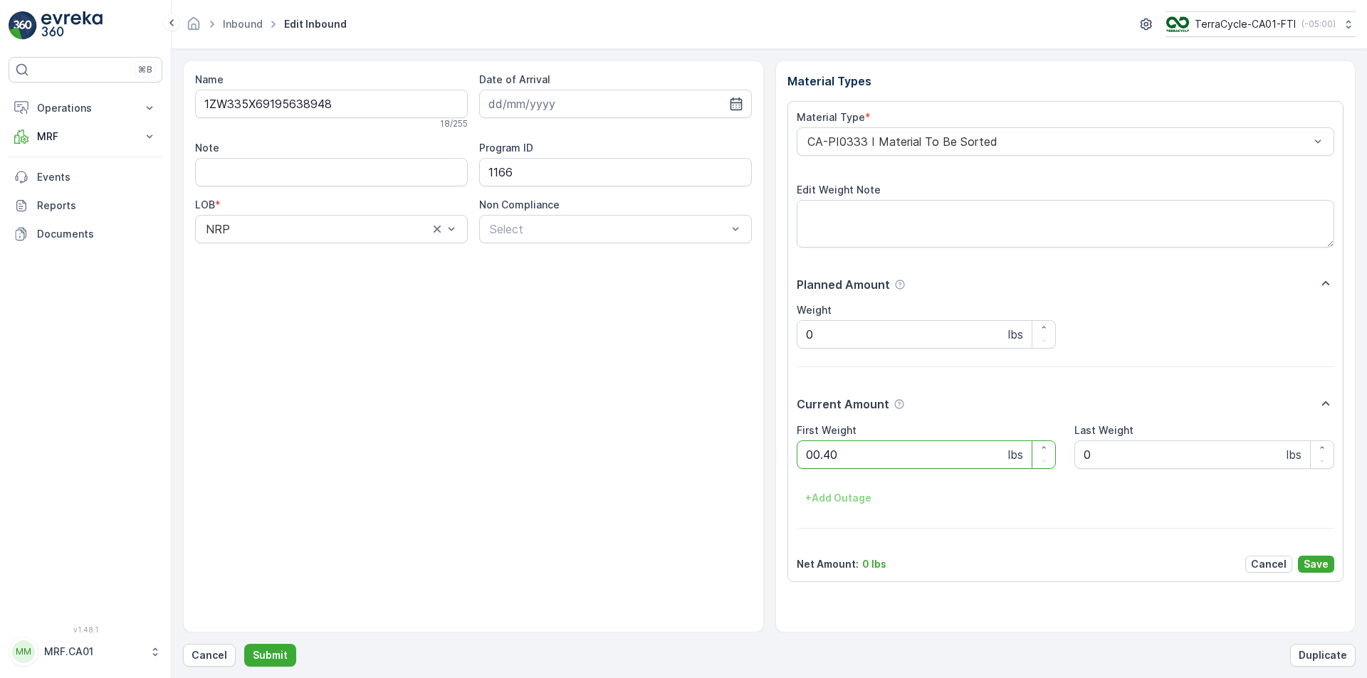
click at [244, 644] on button "Submit" at bounding box center [270, 655] width 52 height 23
click at [1011, 154] on div "CA-PI0045 I Mixed Razors" at bounding box center [1065, 141] width 538 height 28
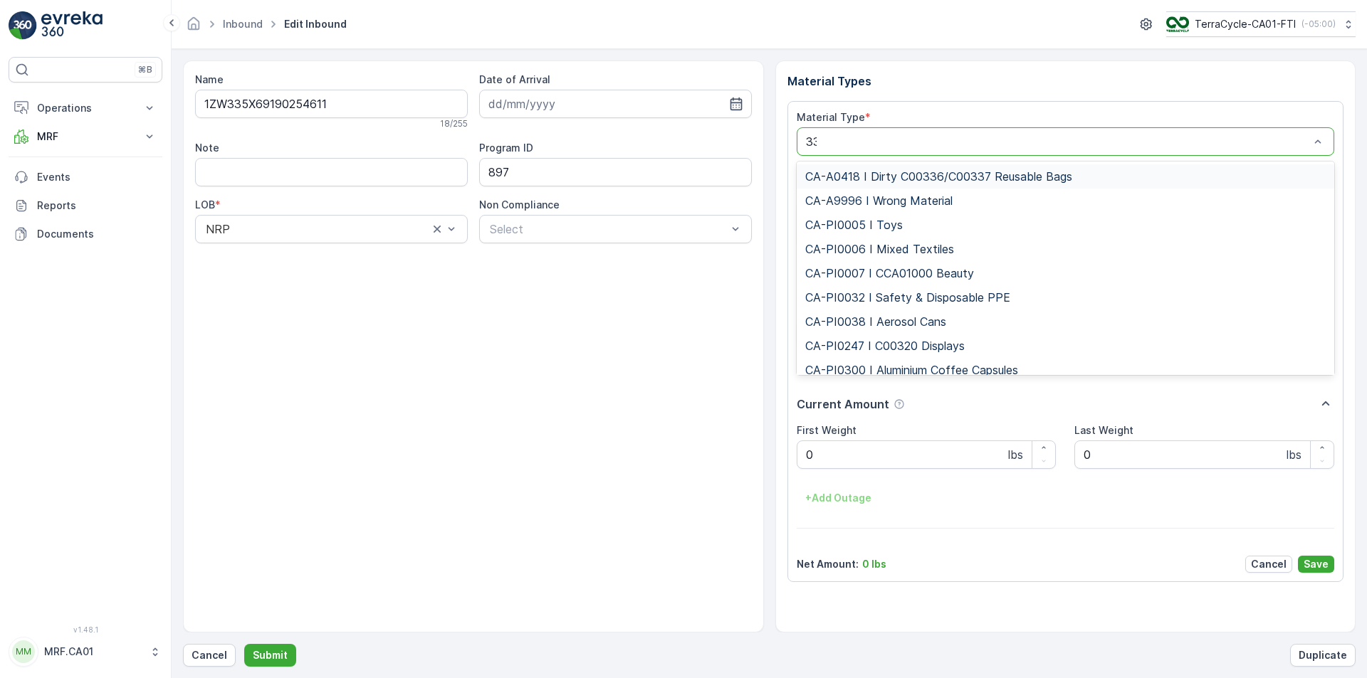
type input "333"
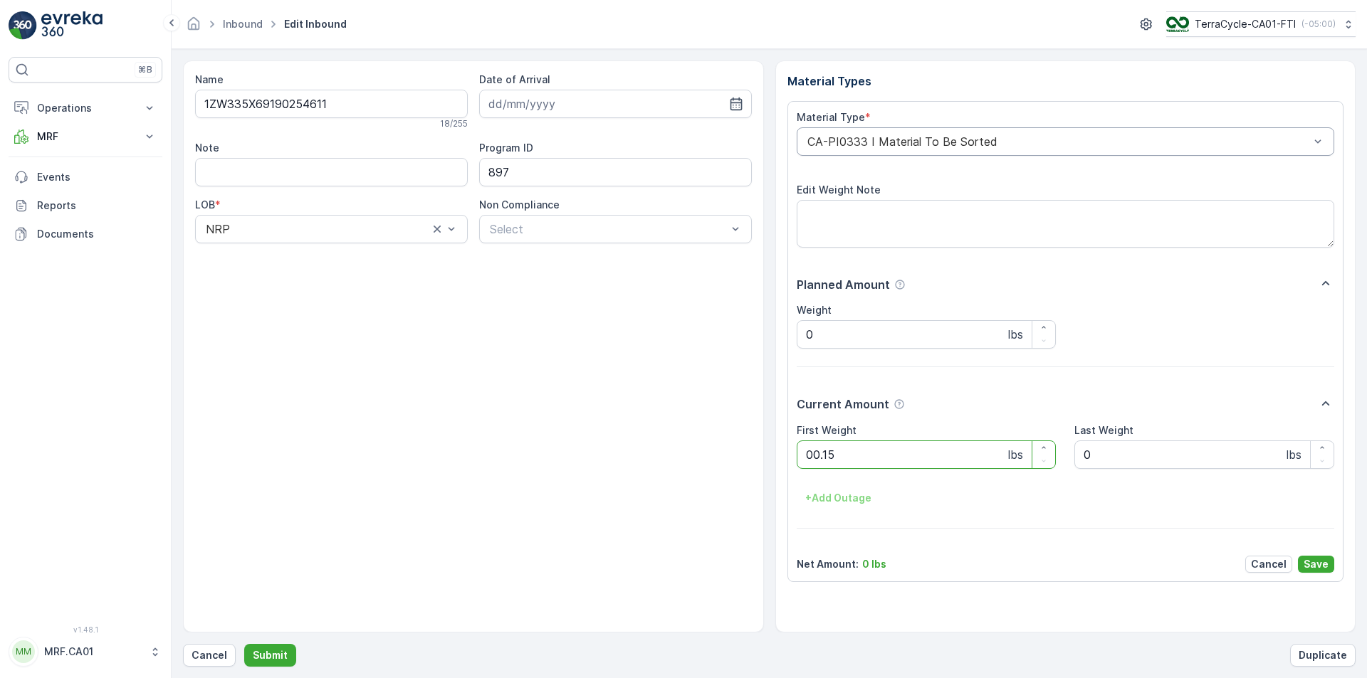
click at [244, 644] on button "Submit" at bounding box center [270, 655] width 52 height 23
click at [1011, 154] on div "CA-PI0045 I Mixed Razors" at bounding box center [1065, 141] width 538 height 28
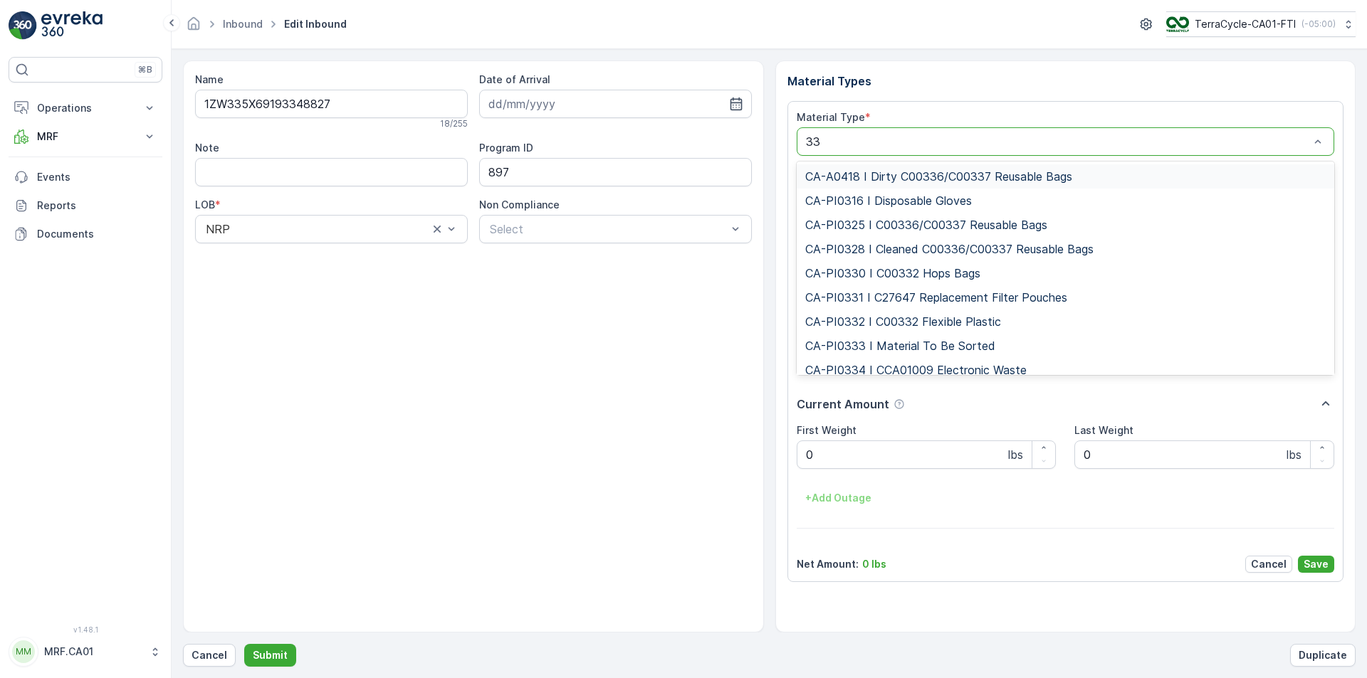
type input "333"
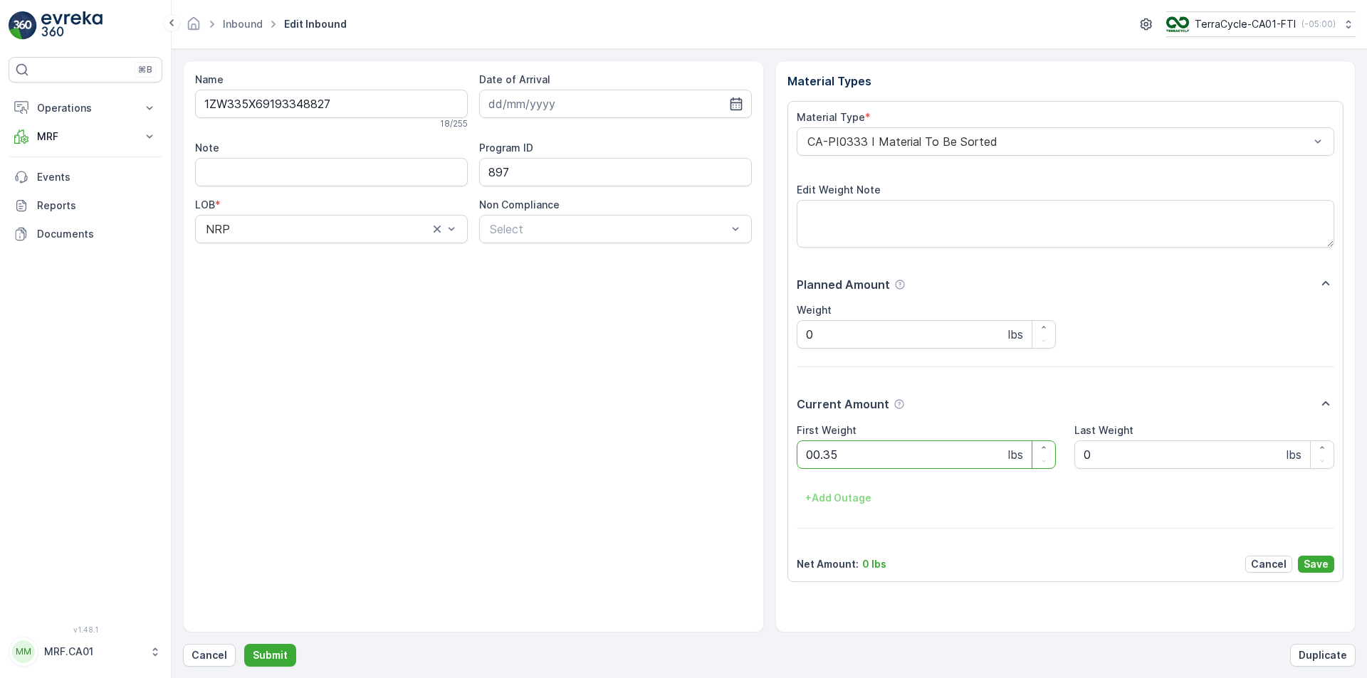
click at [244, 644] on button "Submit" at bounding box center [270, 655] width 52 height 23
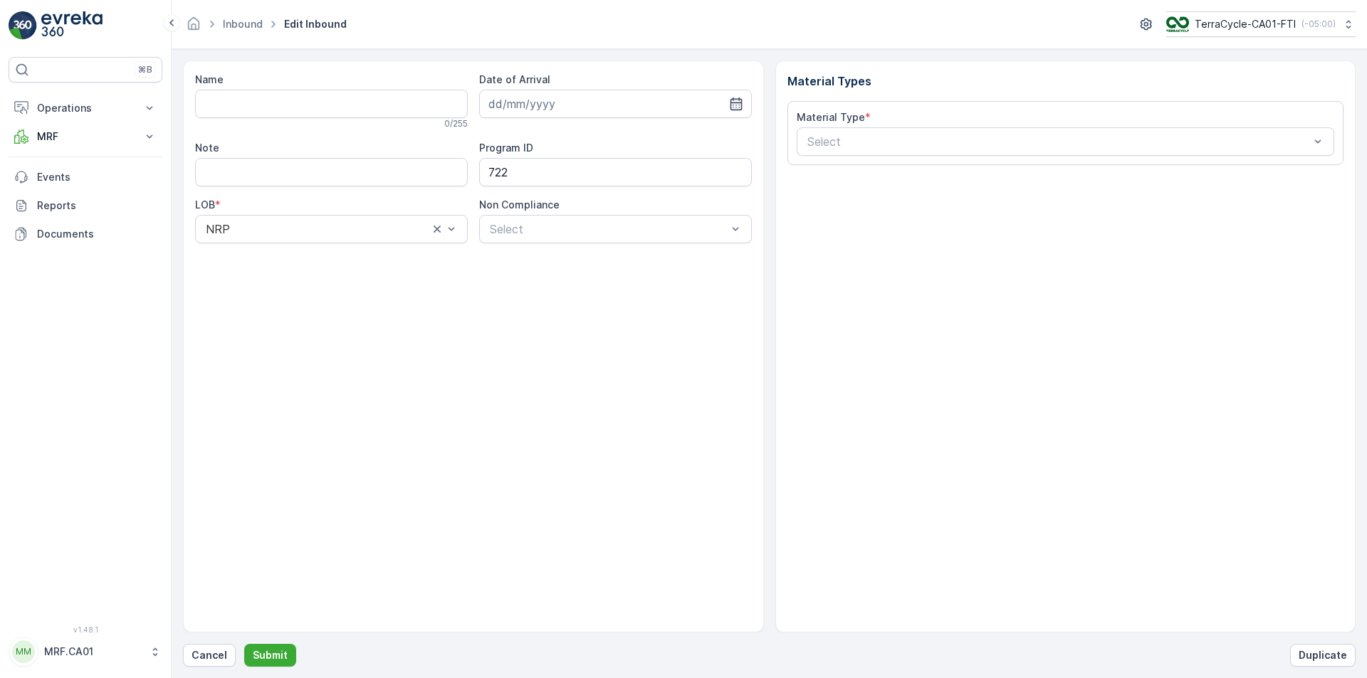
type input "1ZW335X69190928063"
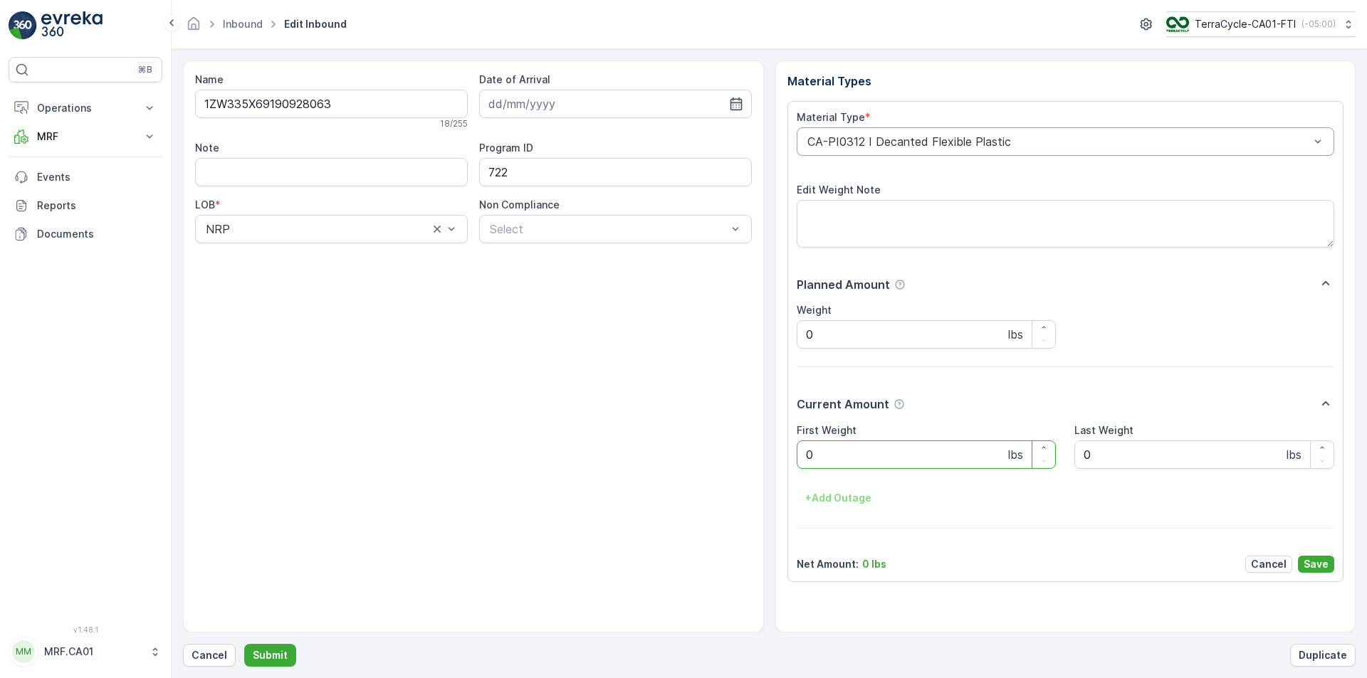
click at [979, 145] on div at bounding box center [1058, 141] width 505 height 13
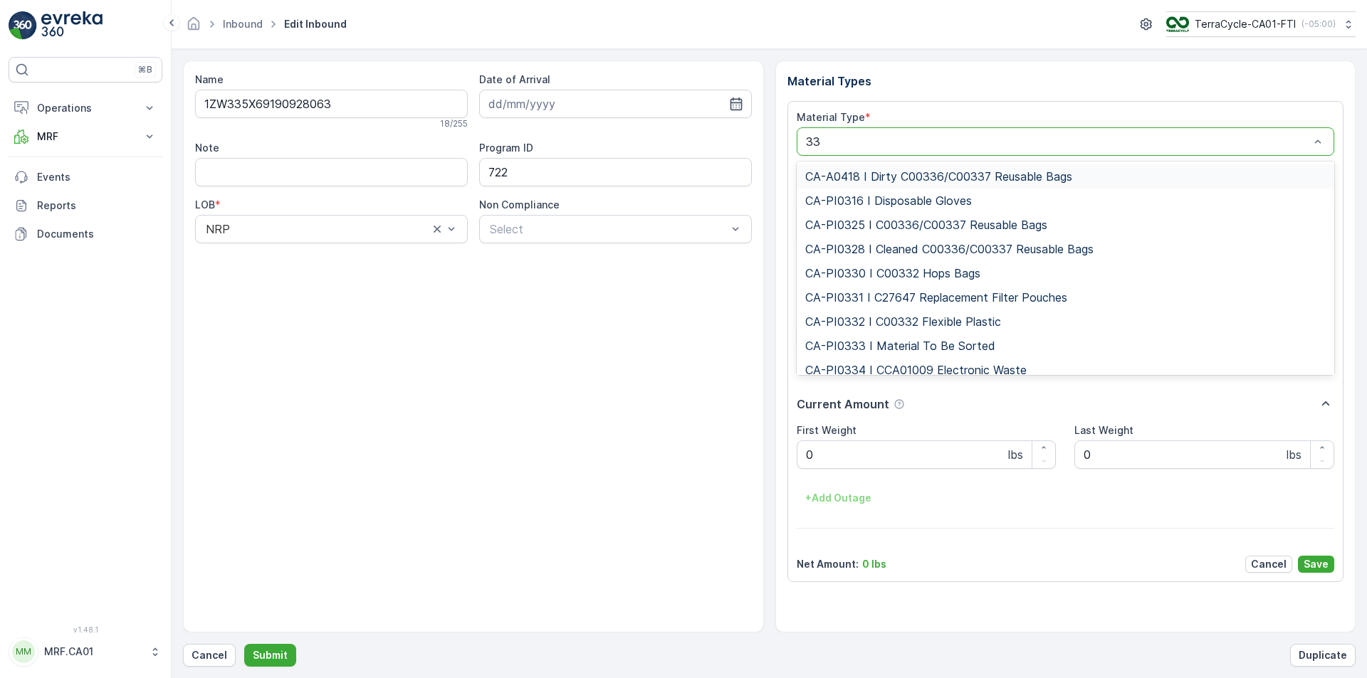
type input "333"
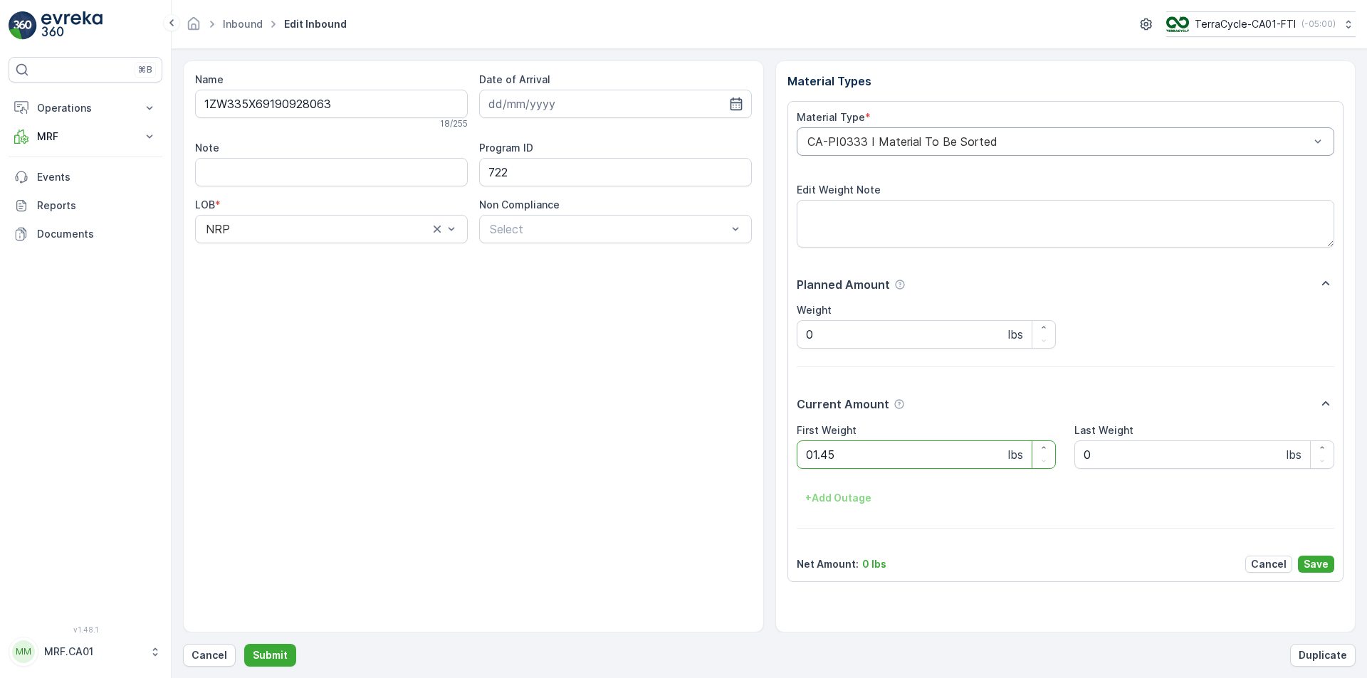
click at [244, 644] on button "Submit" at bounding box center [270, 655] width 52 height 23
